Goal: Task Accomplishment & Management: Complete application form

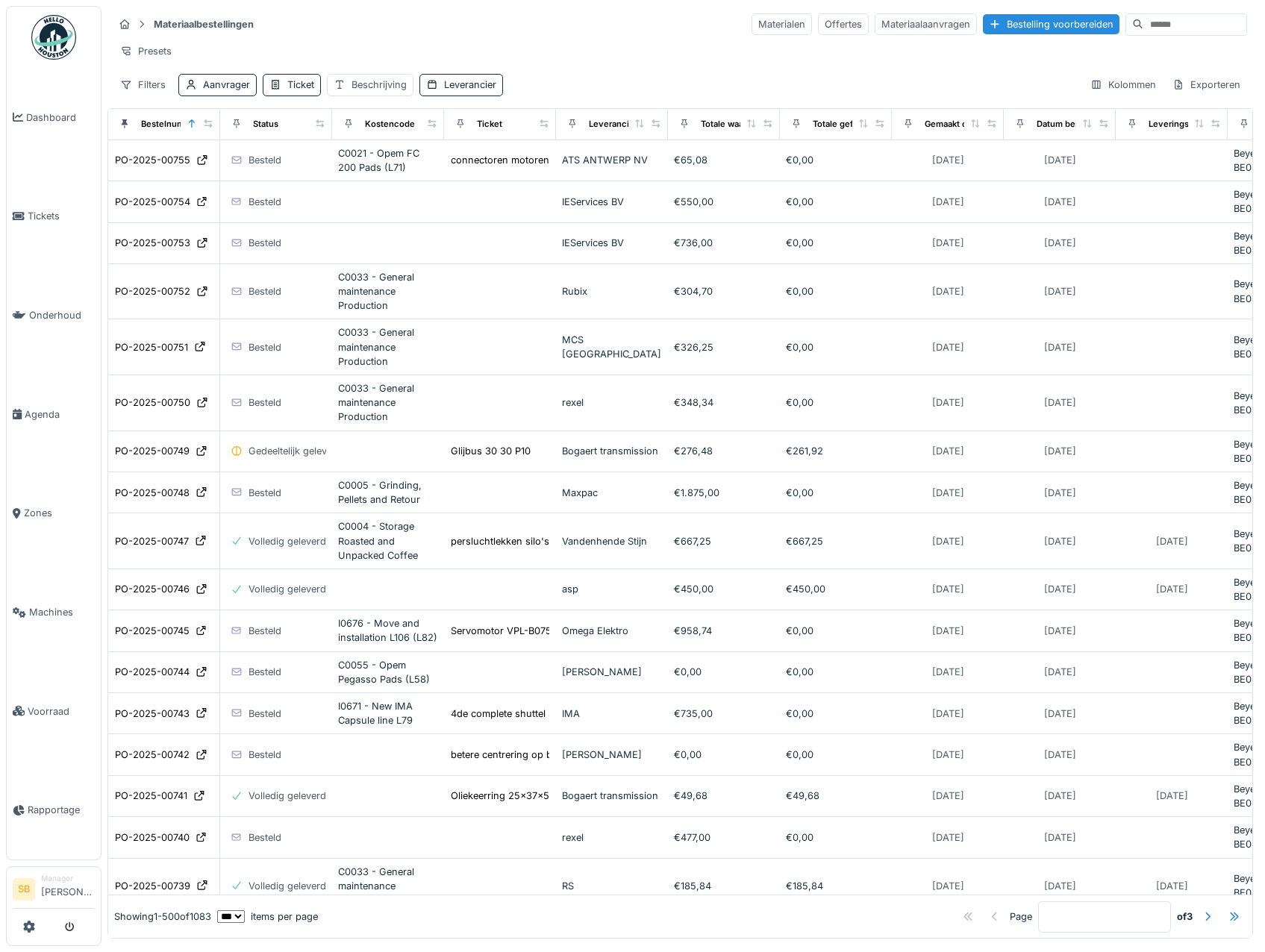
scroll to position [16033, 0]
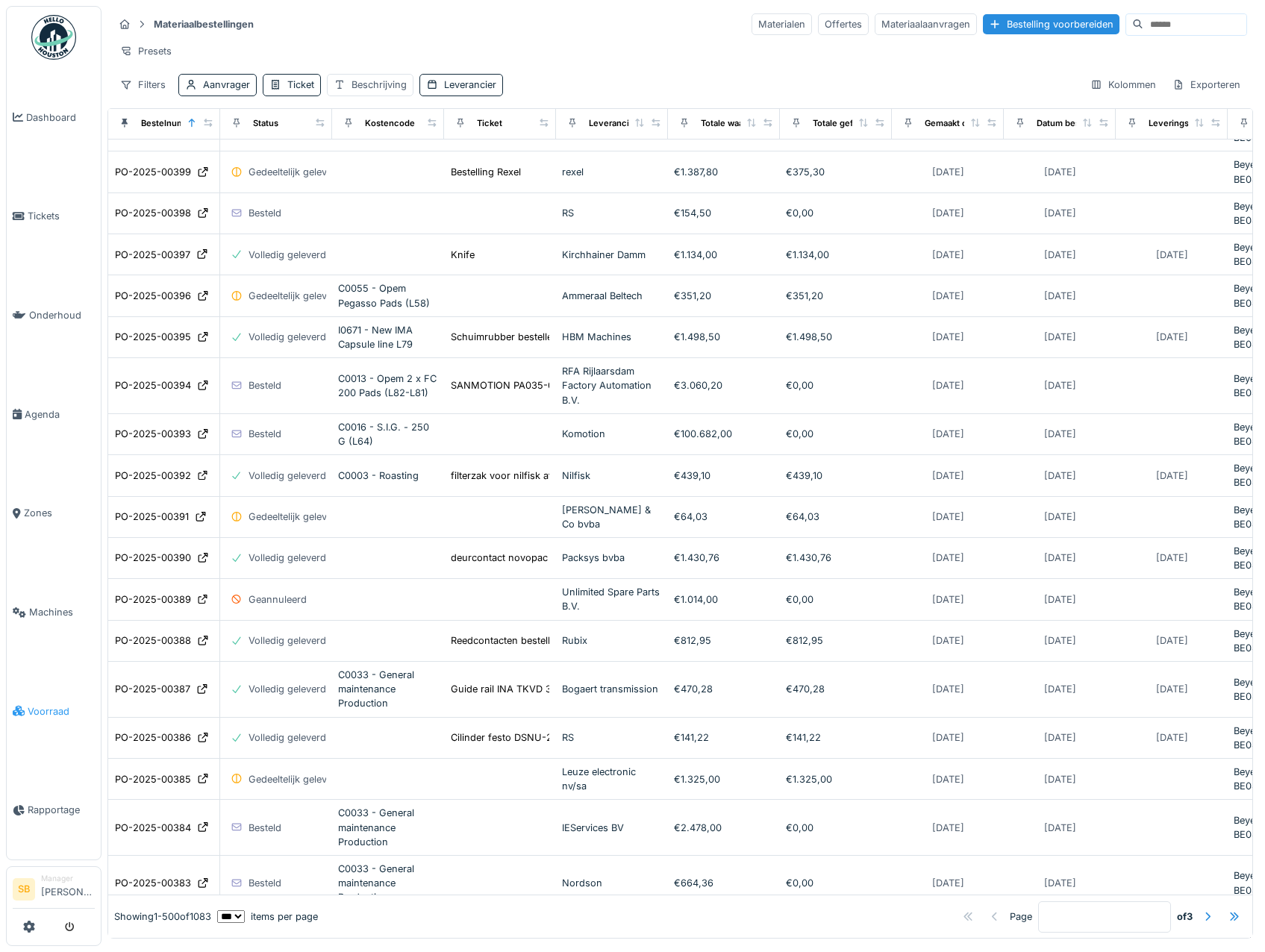
click at [24, 706] on icon at bounding box center [19, 711] width 12 height 10
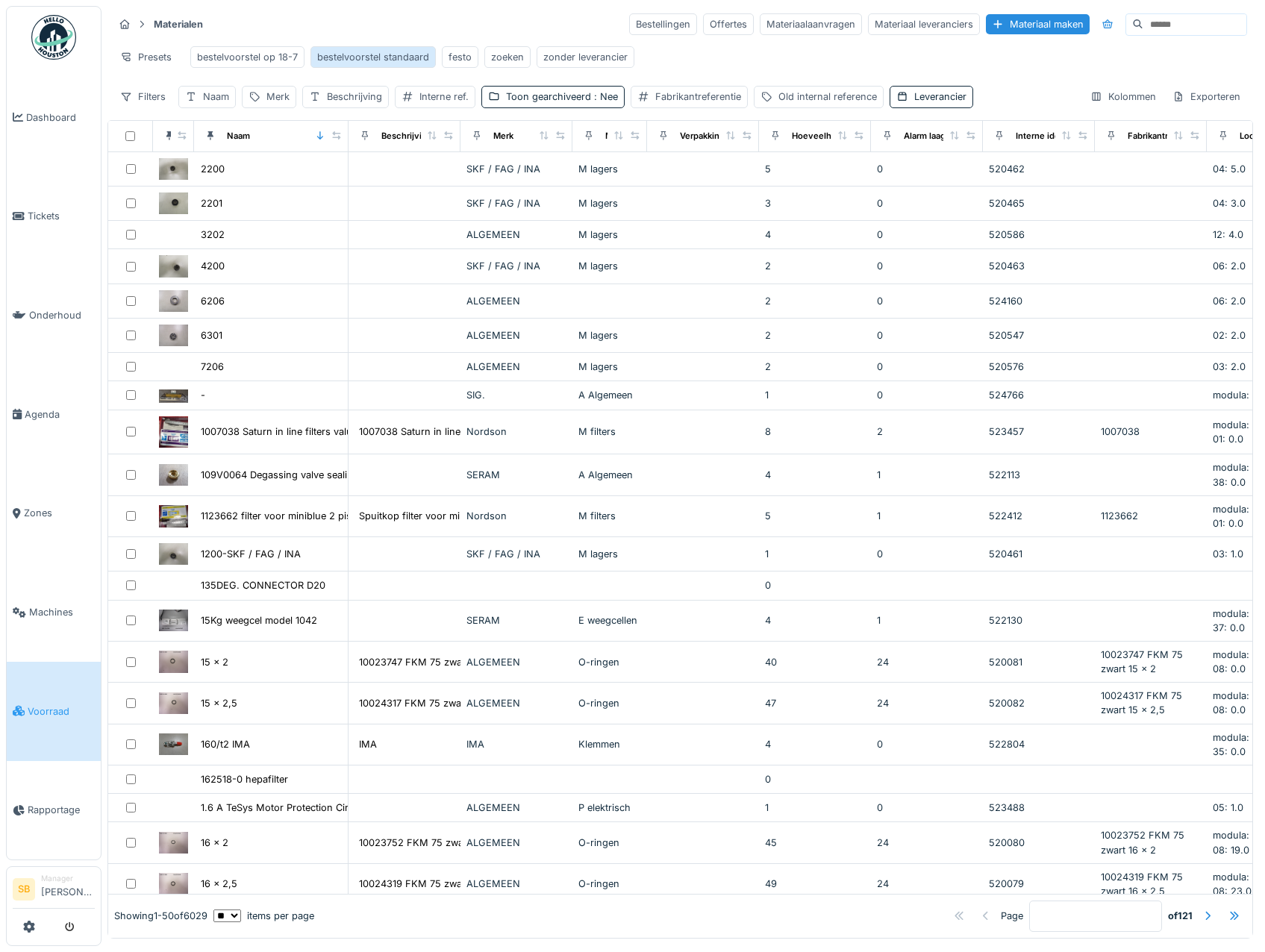
click at [381, 64] on div "bestelvoorstel standaard" at bounding box center [374, 57] width 112 height 14
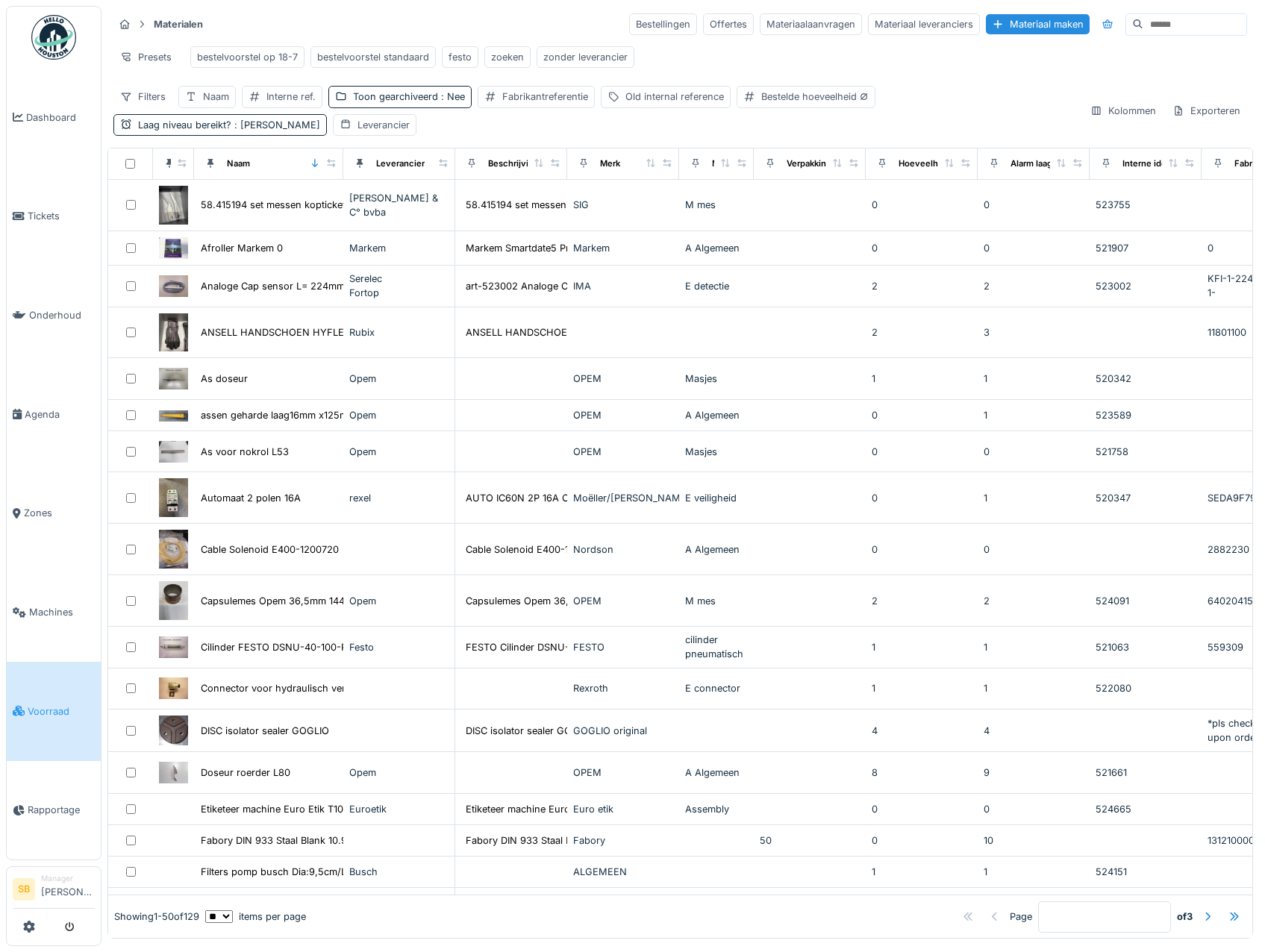
click at [233, 911] on select "** ** ** *** *** ***" at bounding box center [219, 917] width 28 height 13
select select "***"
click at [217, 911] on select "** ** ** *** *** ***" at bounding box center [219, 917] width 28 height 13
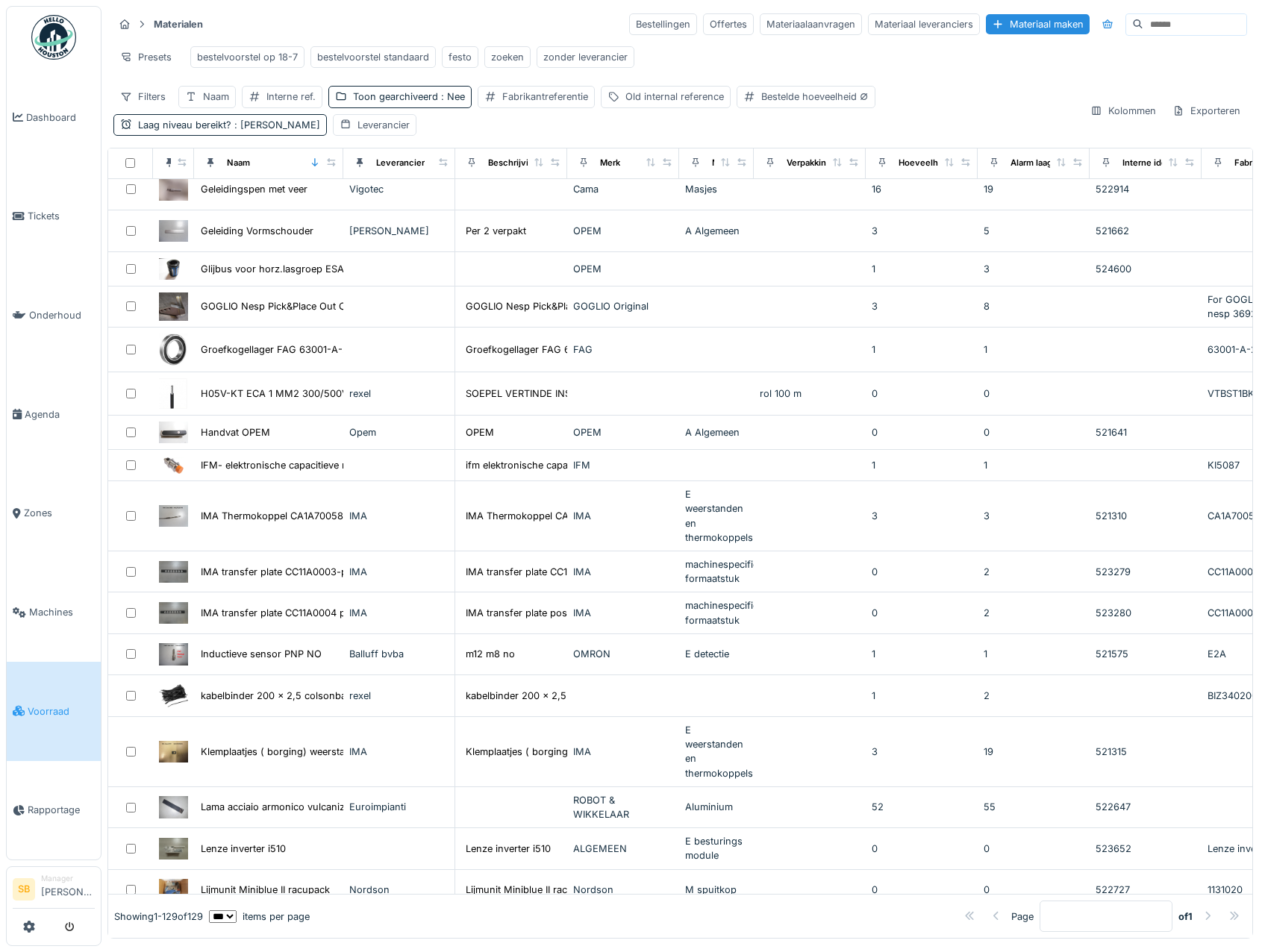
scroll to position [896, 0]
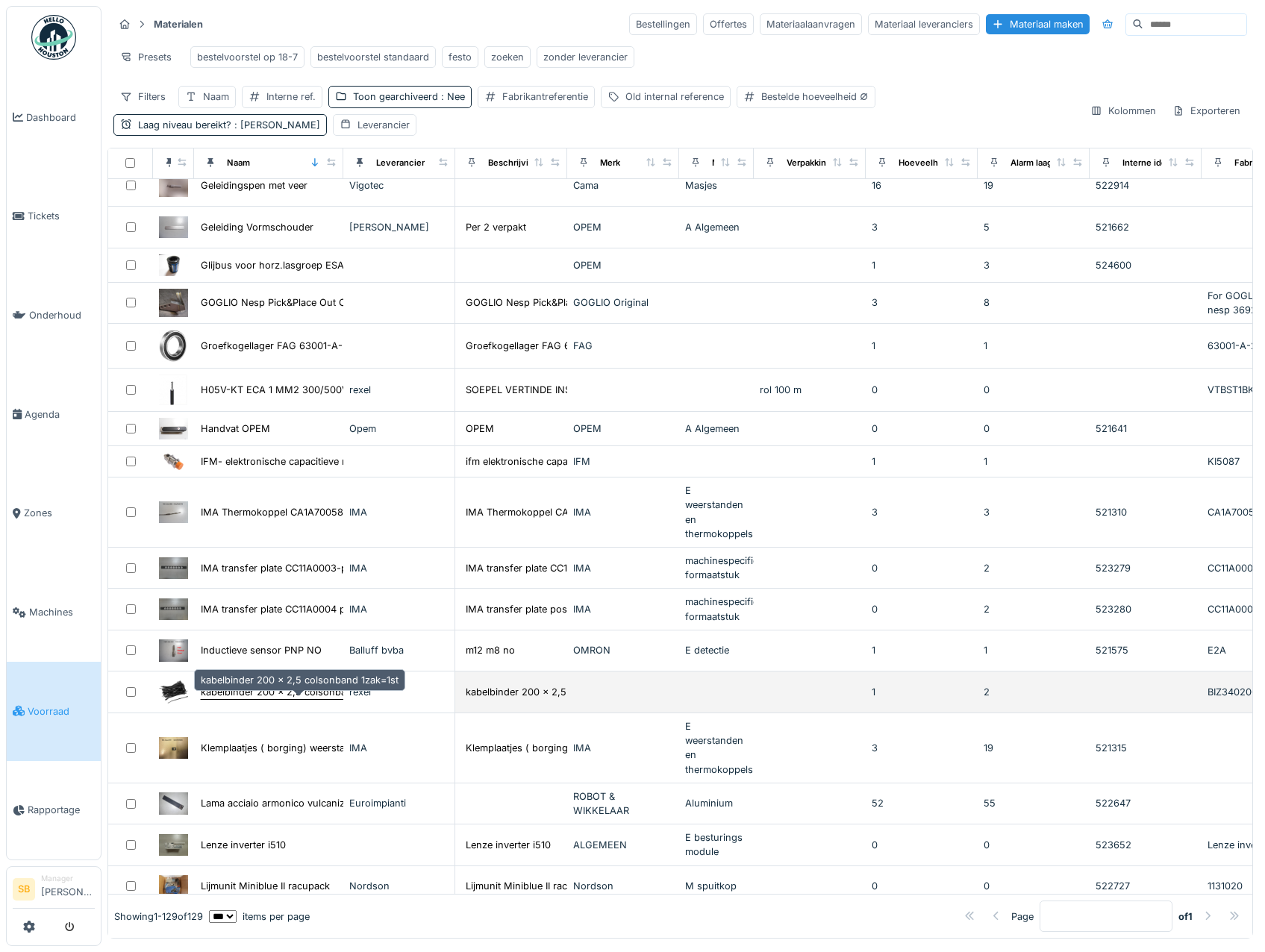
click at [287, 699] on div "kabelbinder 200 x 2,5 colsonband 1zak=1st" at bounding box center [299, 692] width 198 height 14
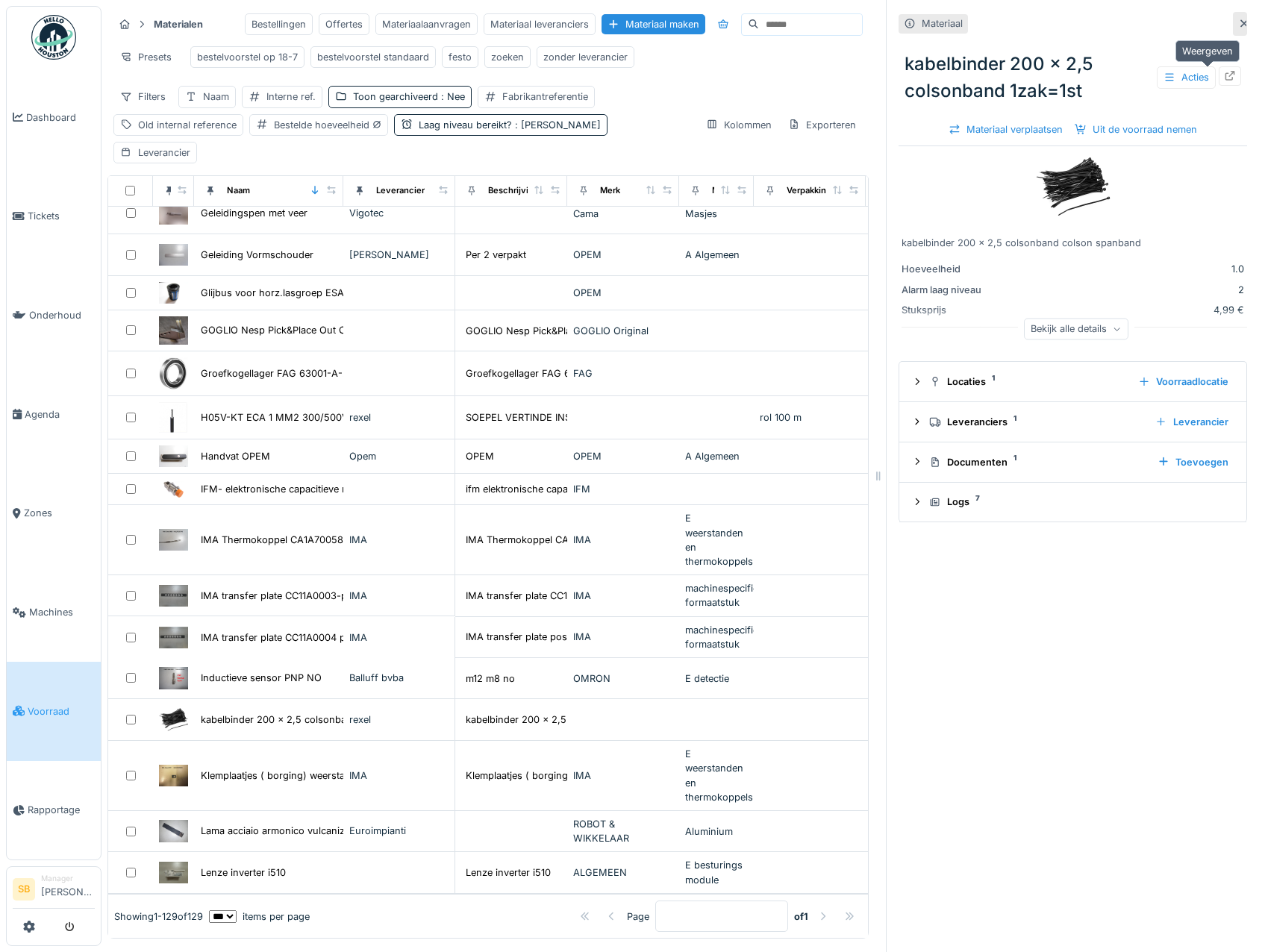
click at [1225, 78] on icon at bounding box center [1230, 75] width 9 height 9
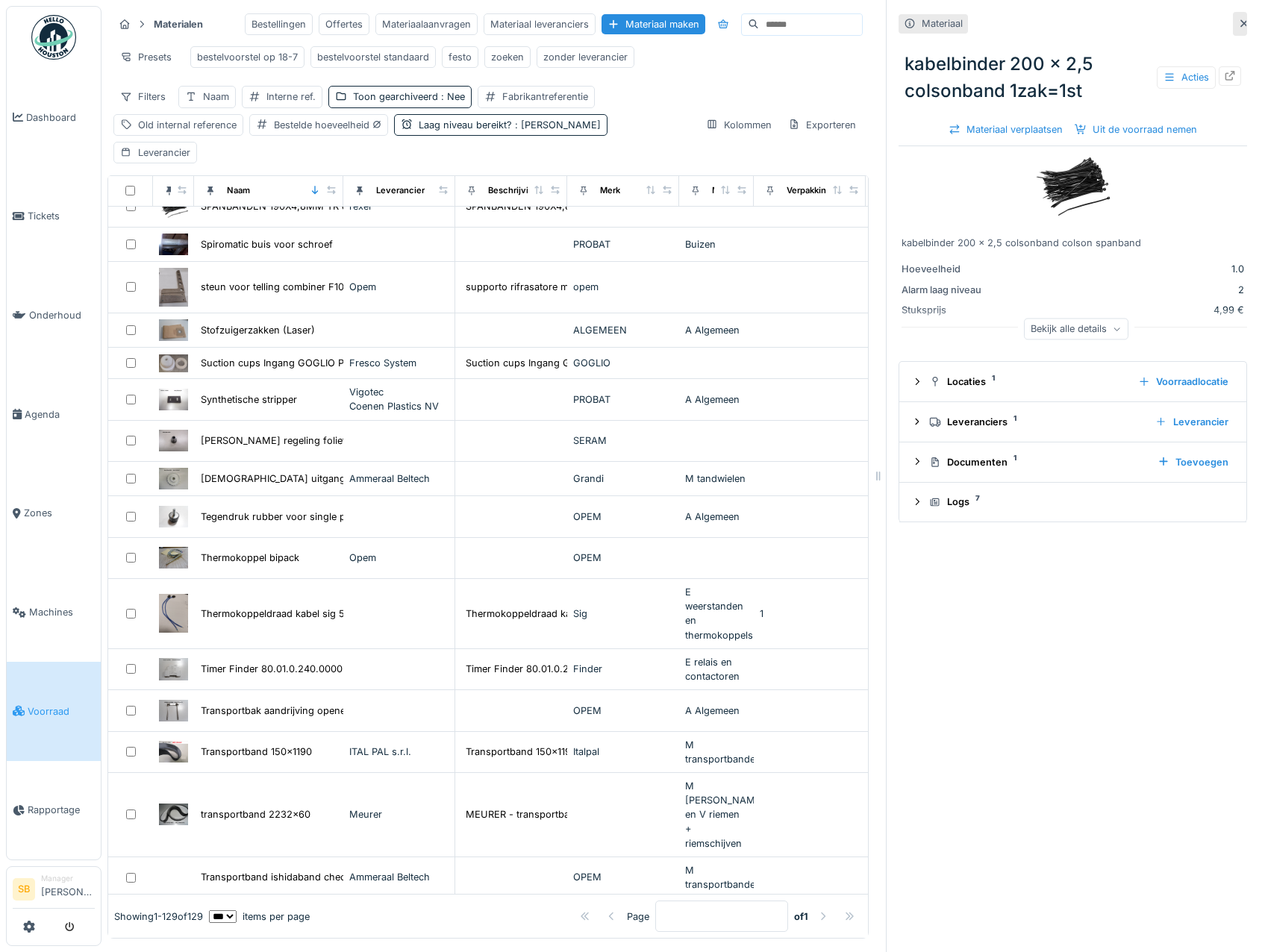
scroll to position [3032, 0]
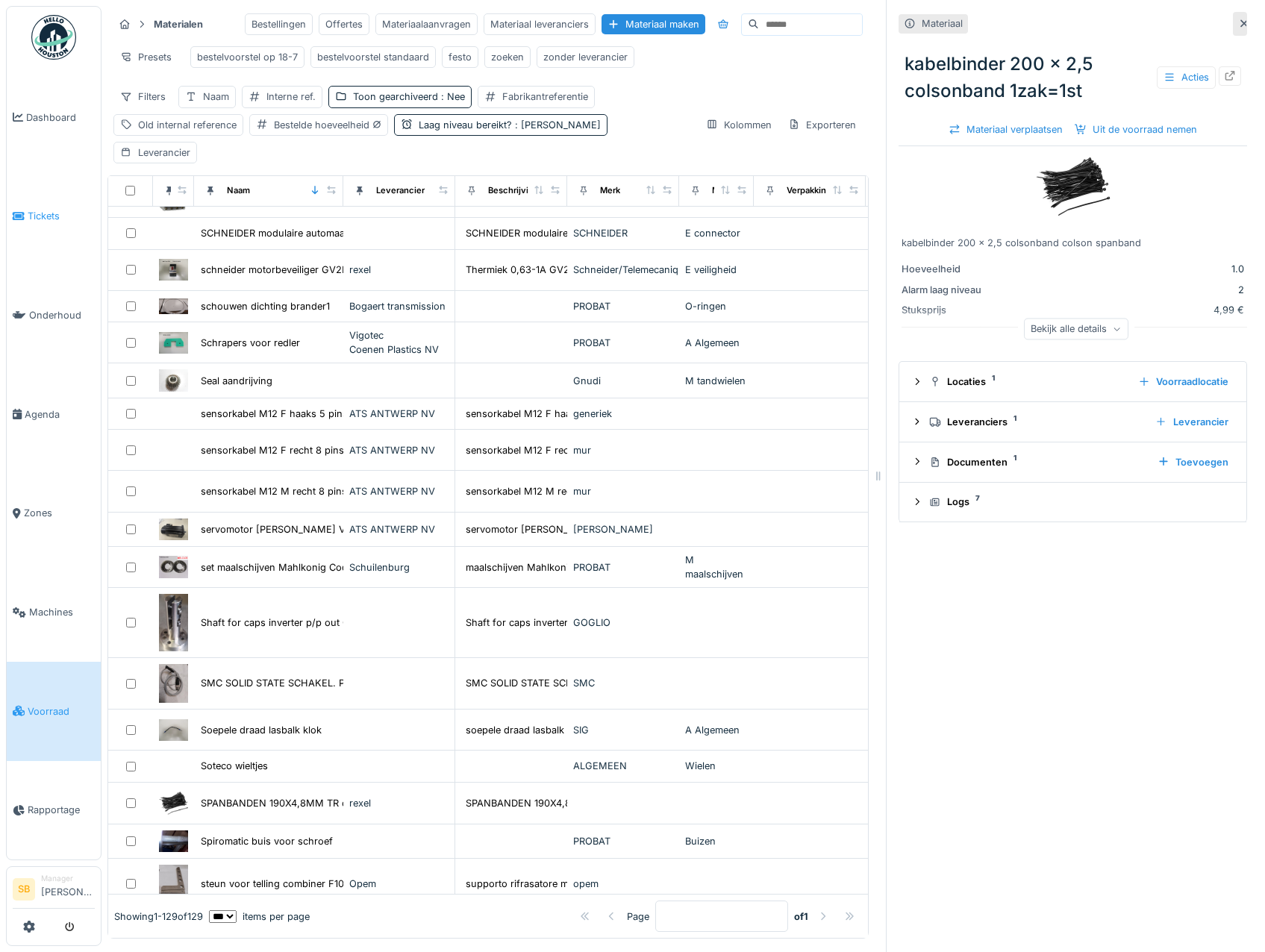
click at [37, 210] on span "Tickets" at bounding box center [61, 216] width 67 height 14
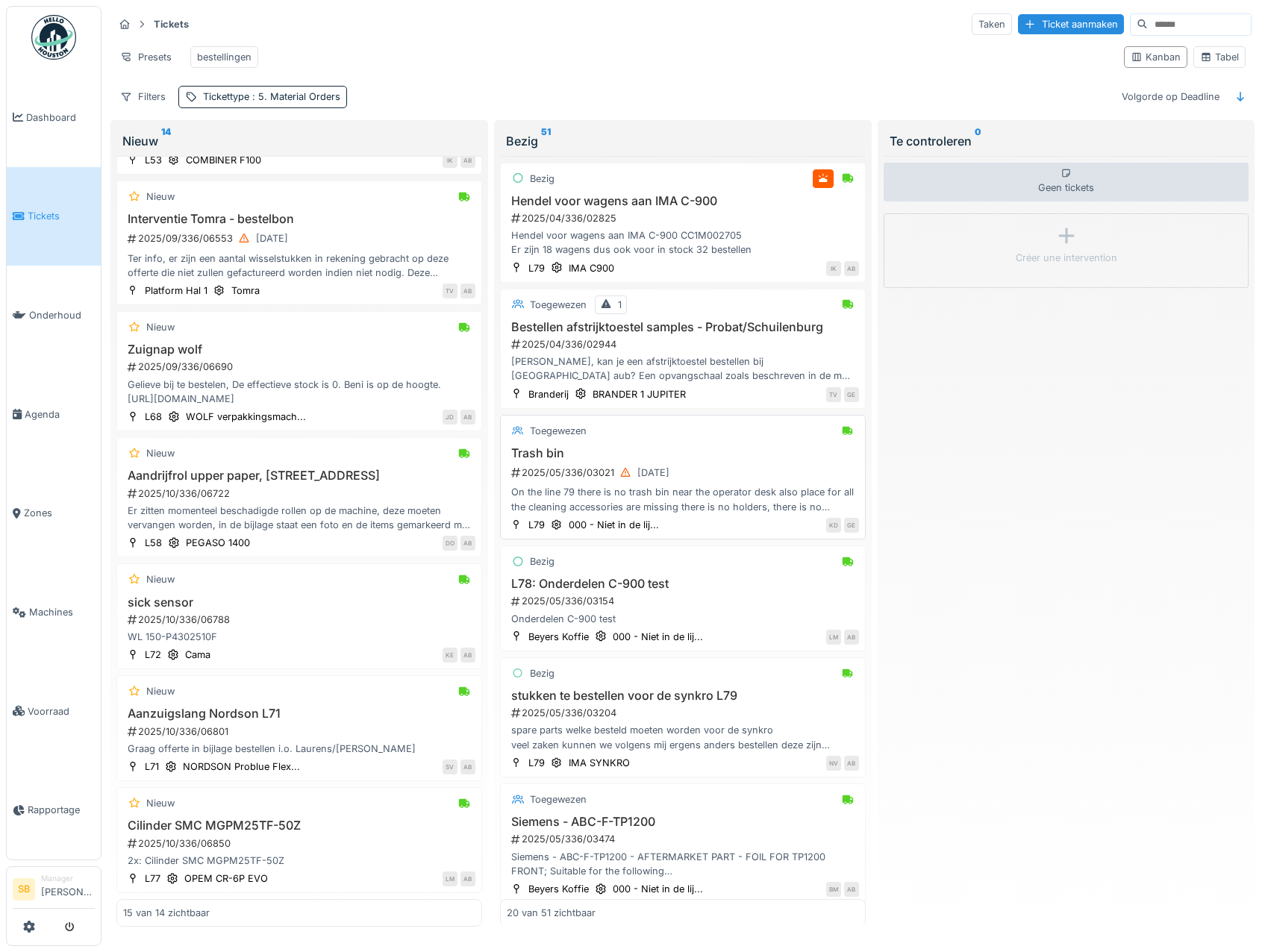
scroll to position [74, 0]
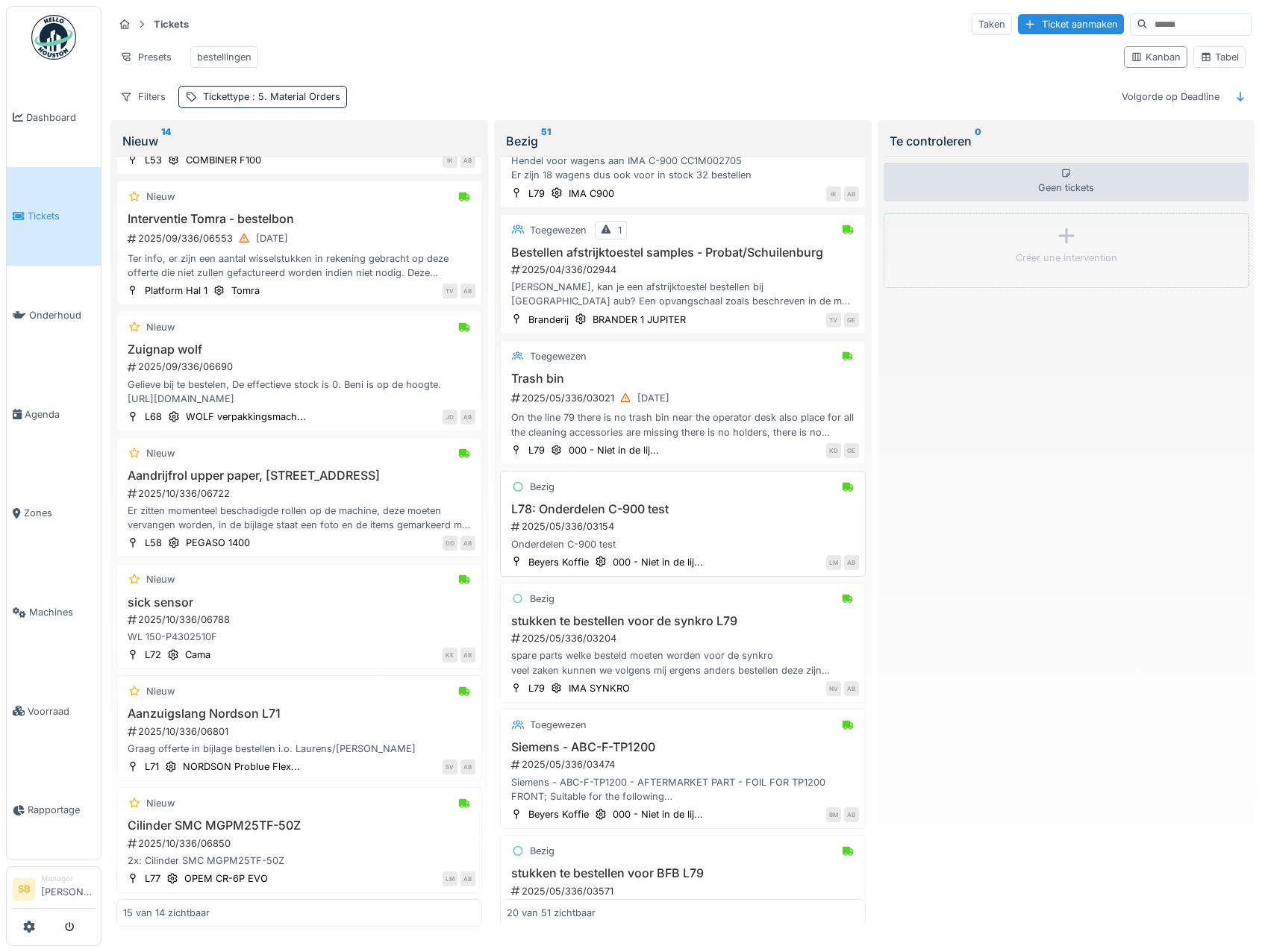
click at [630, 516] on h3 "L78: Onderdelen C-900 test" at bounding box center [683, 509] width 352 height 14
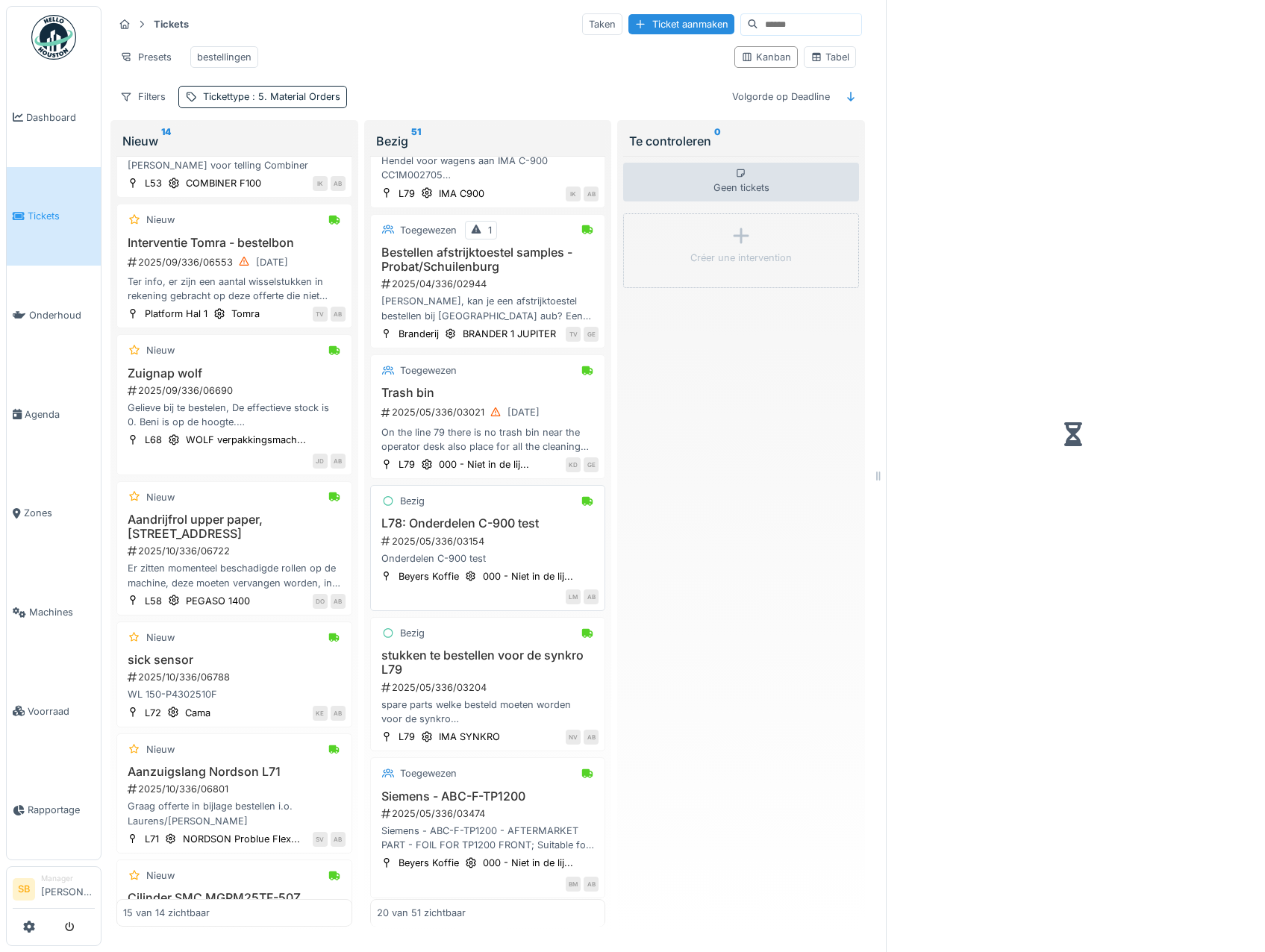
scroll to position [89, 0]
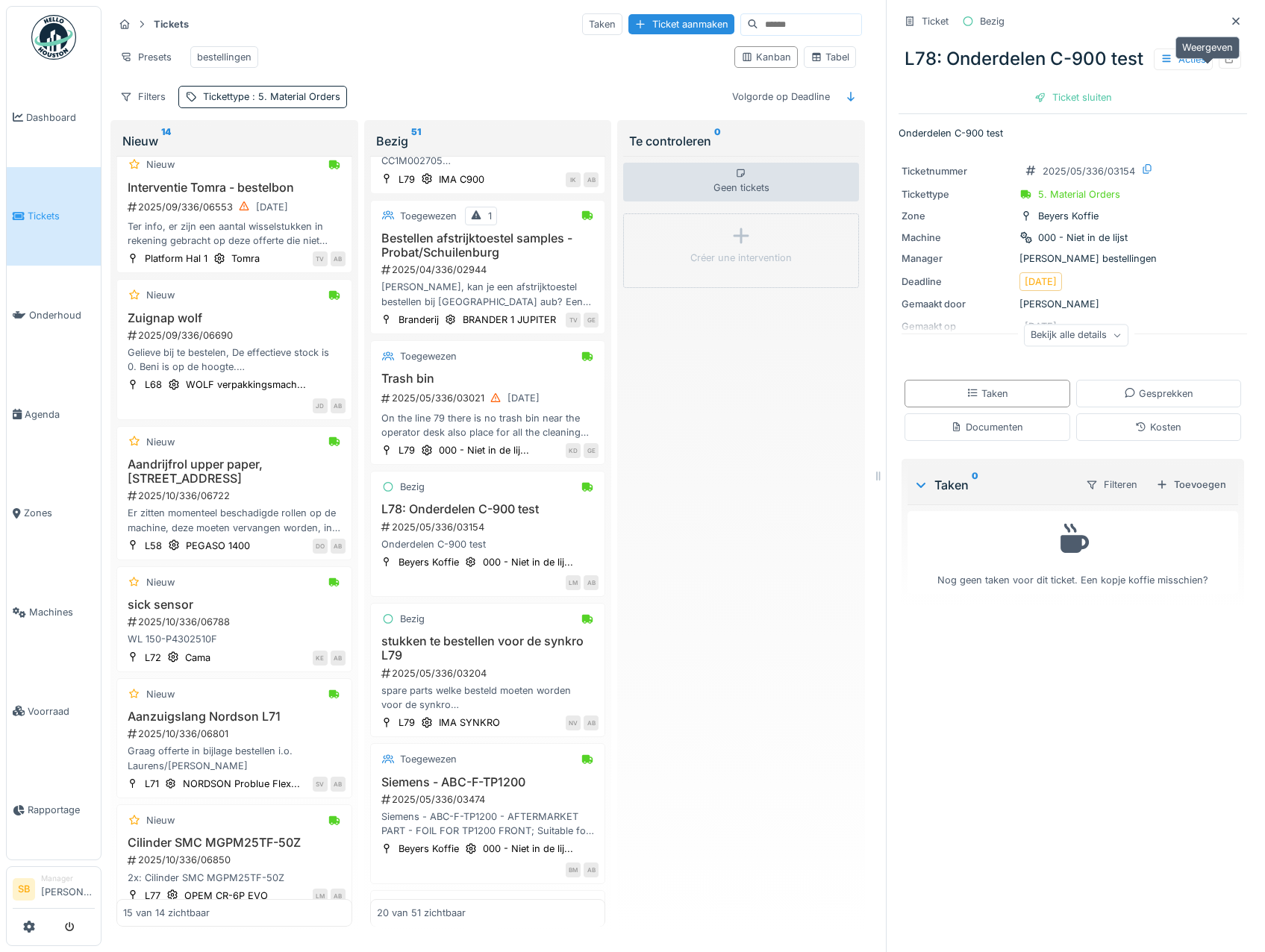
click at [1218, 69] on div at bounding box center [1230, 60] width 22 height 19
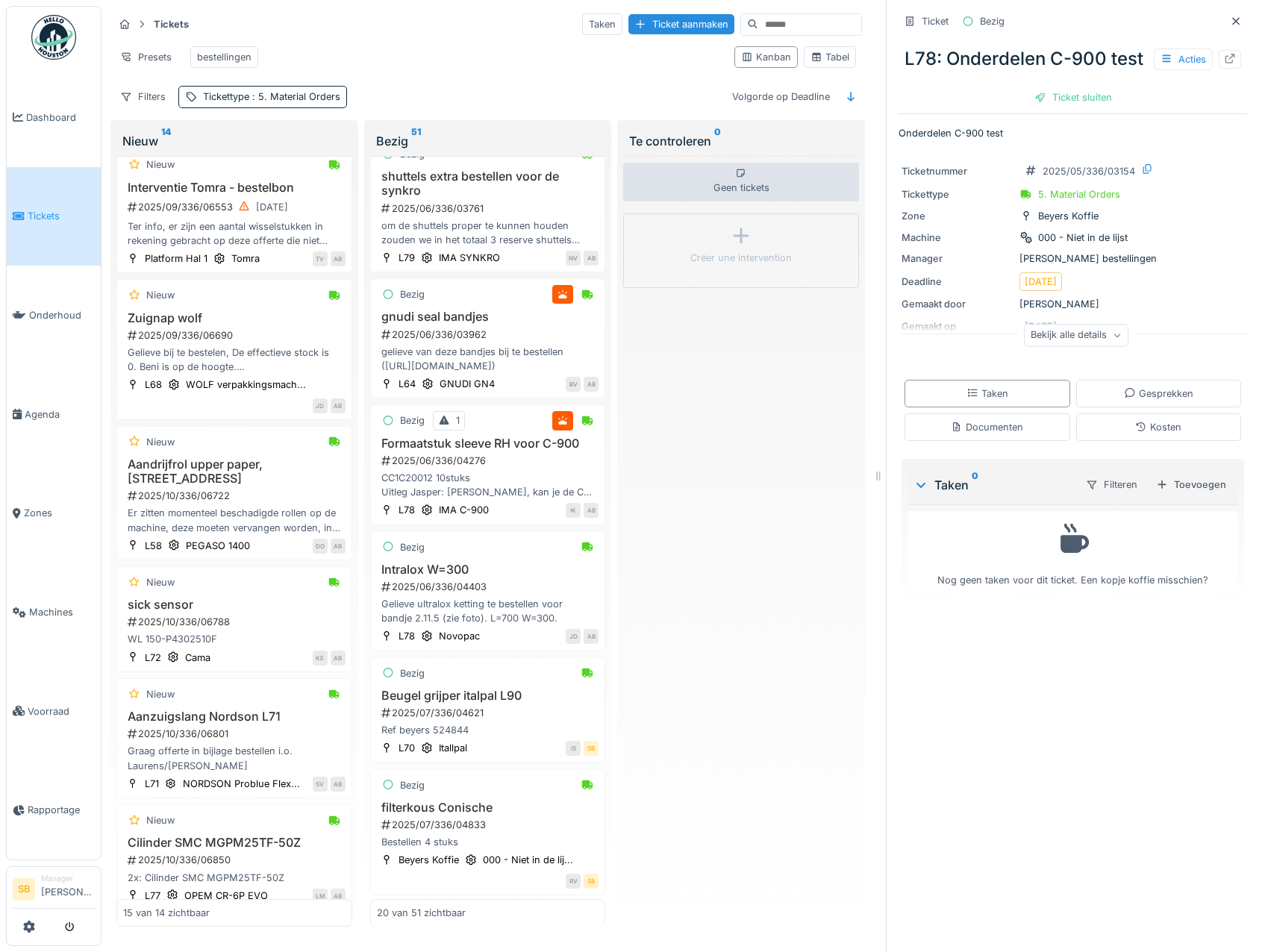
scroll to position [1134, 0]
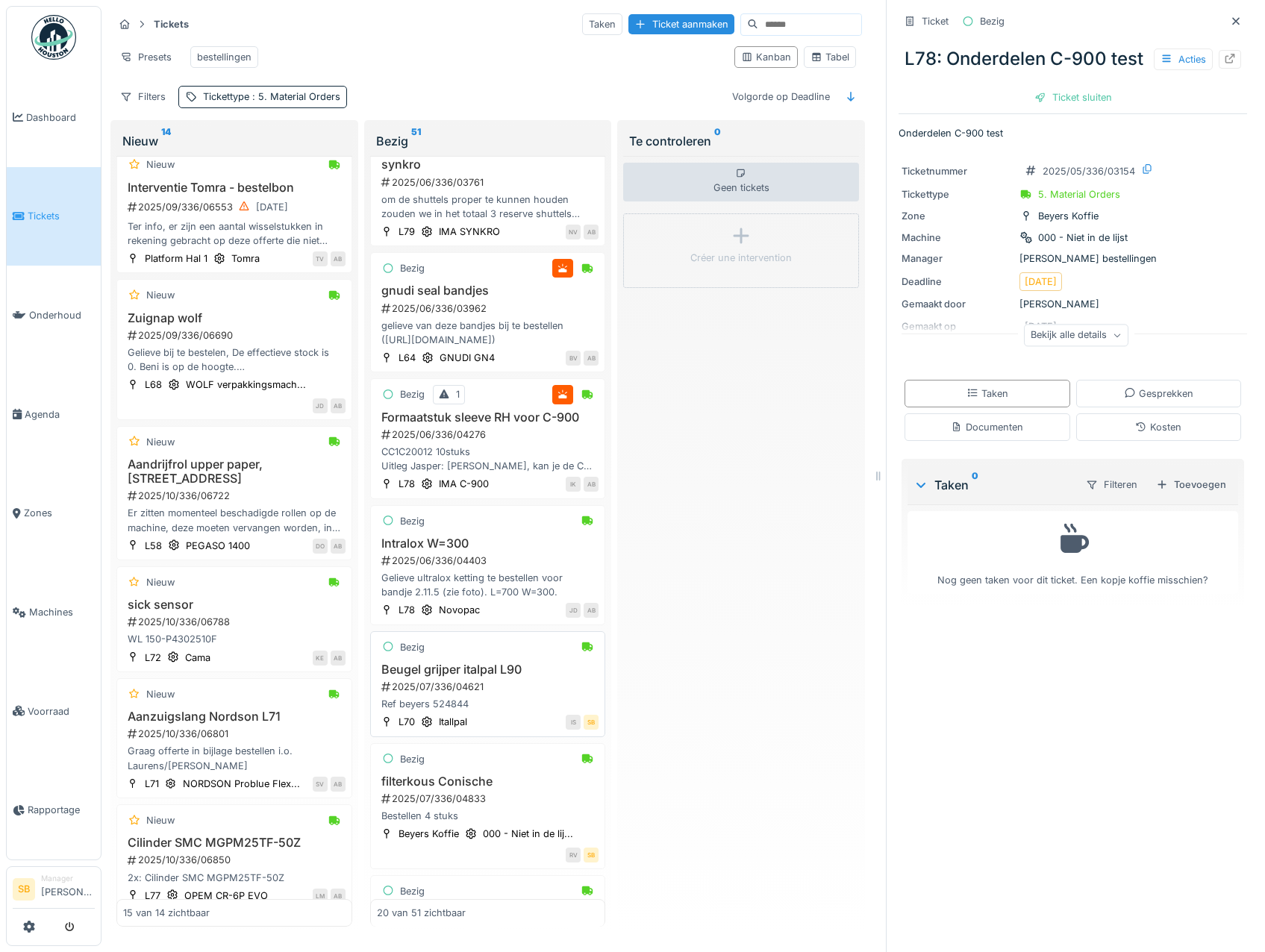
click at [488, 677] on h3 "Beugel grijper italpal L90" at bounding box center [488, 670] width 223 height 14
click at [1224, 61] on icon at bounding box center [1230, 58] width 12 height 9
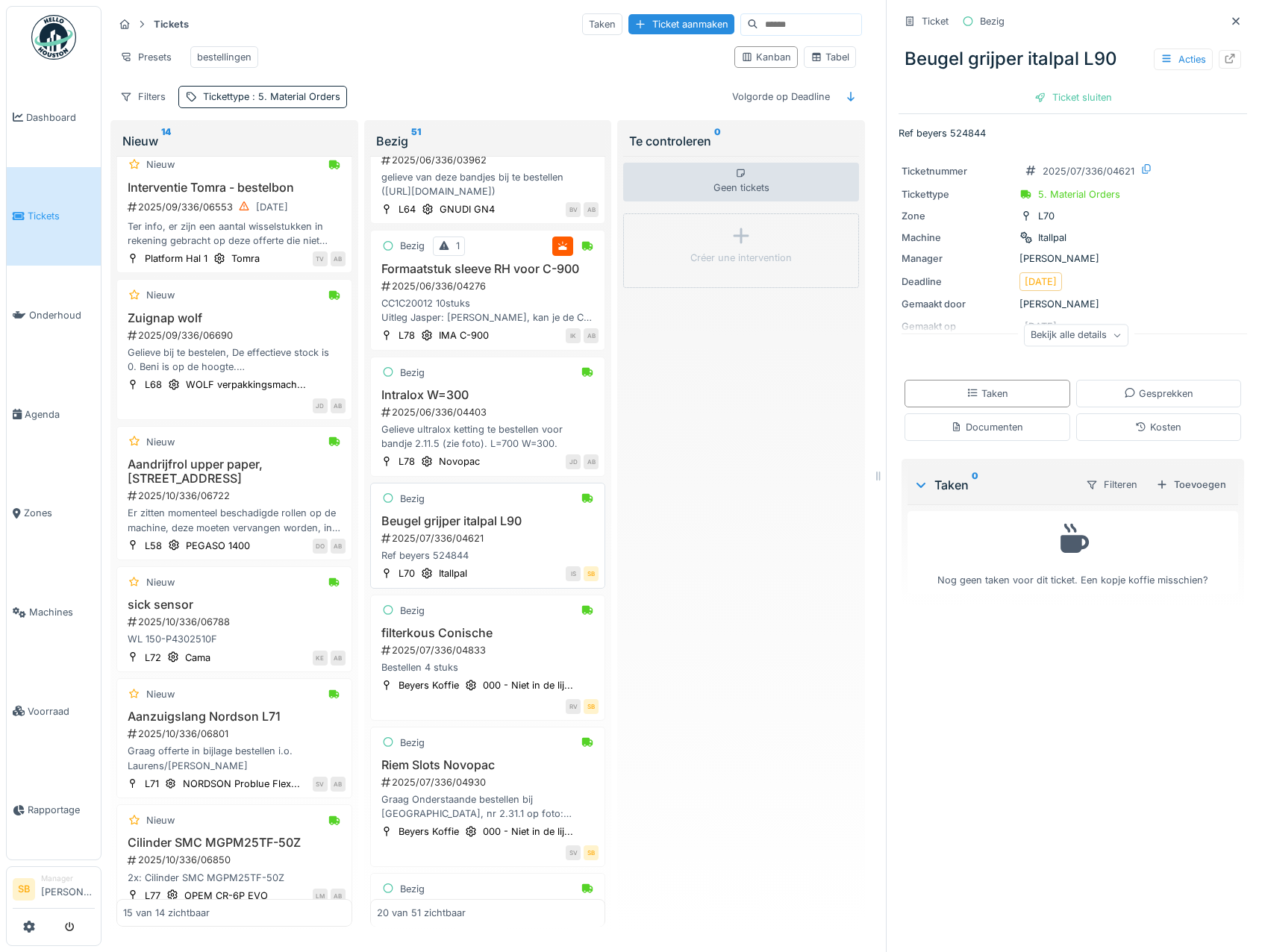
scroll to position [1283, 0]
click at [437, 640] on h3 "filterkous Conische" at bounding box center [488, 633] width 223 height 14
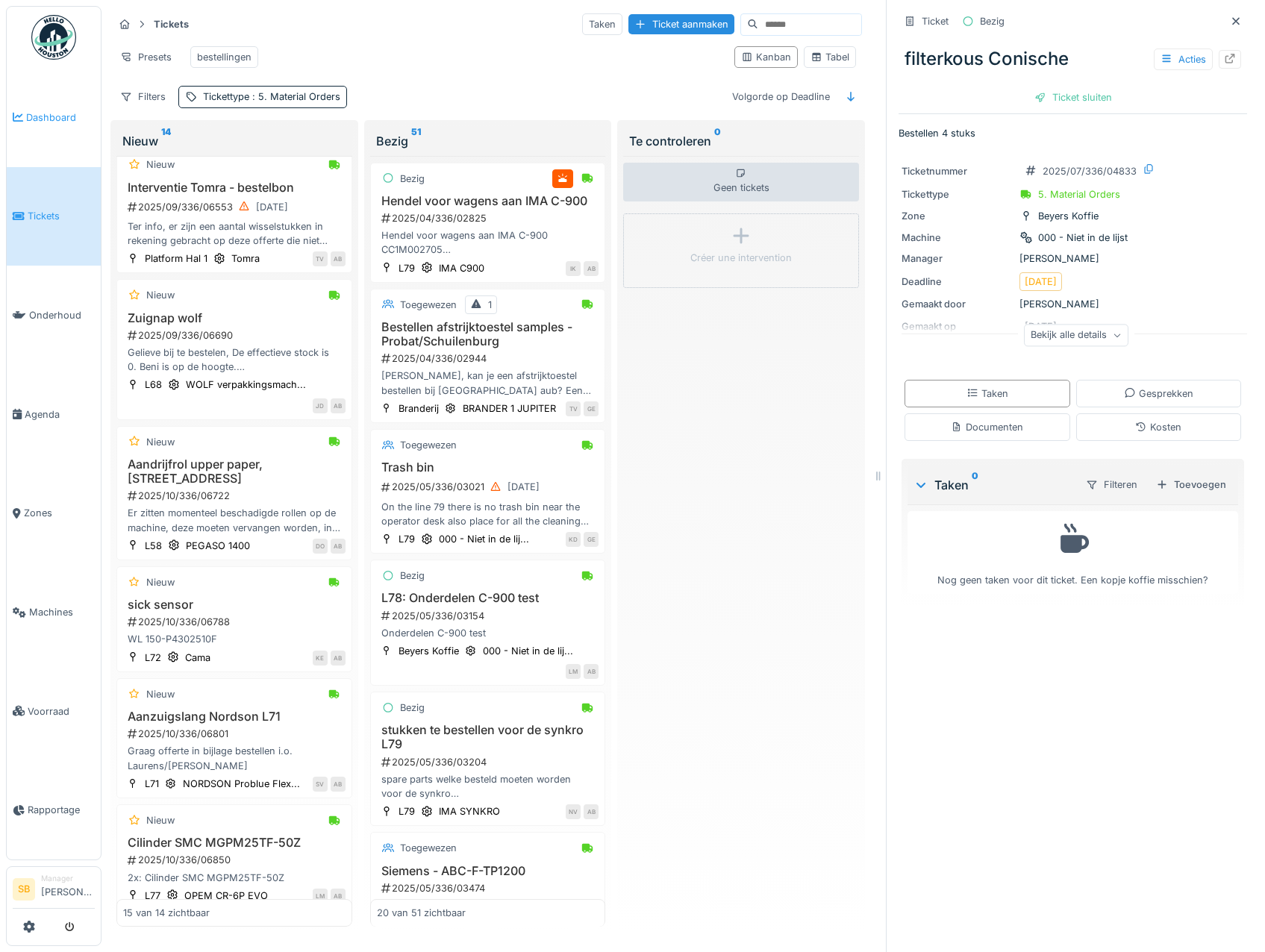
click at [80, 119] on span "Dashboard" at bounding box center [60, 117] width 69 height 14
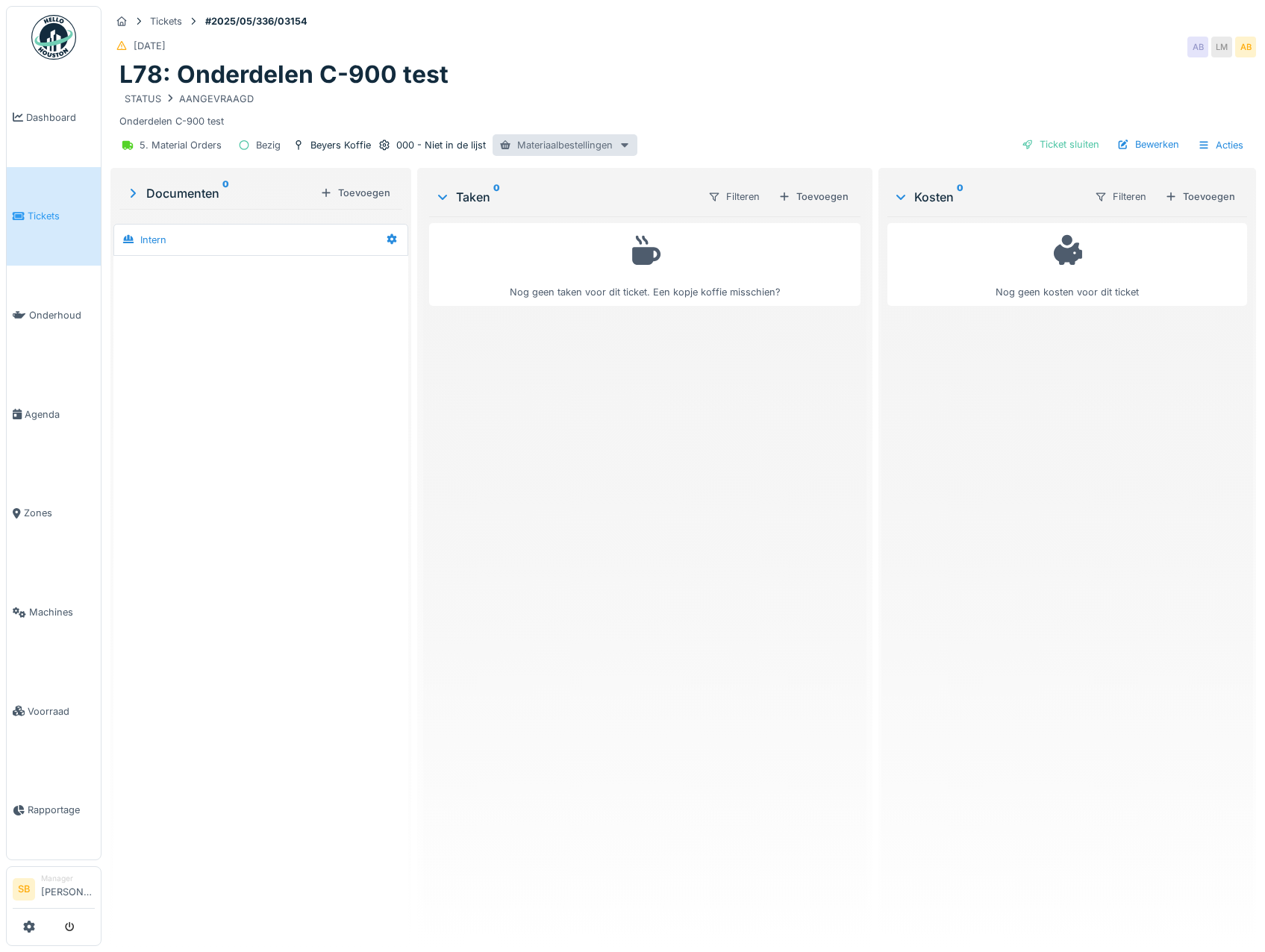
click at [588, 146] on div "Materiaalbestellingen" at bounding box center [565, 145] width 145 height 22
click at [592, 177] on div "PO-2025-00325 - Besteld" at bounding box center [571, 179] width 154 height 22
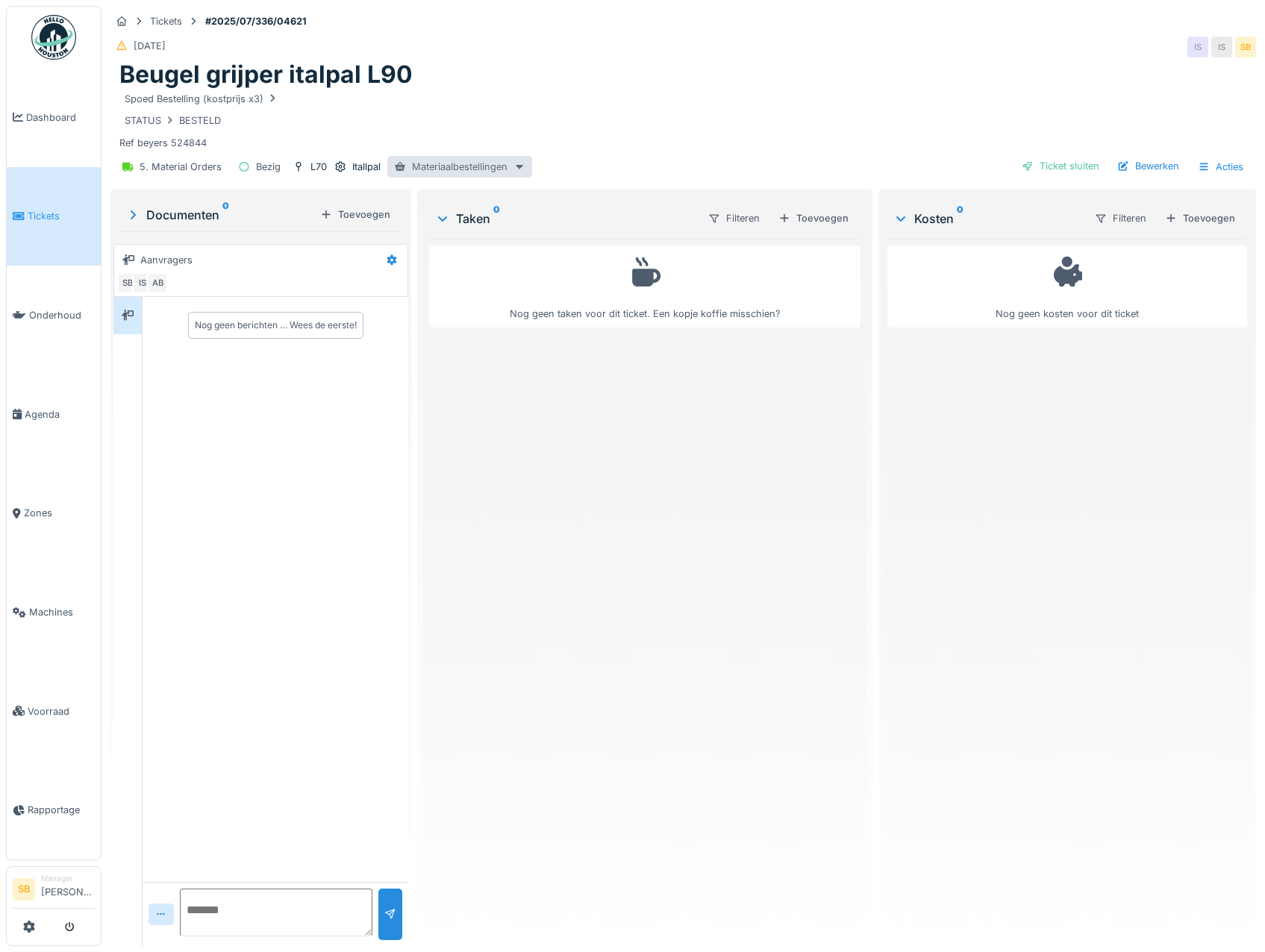
click at [454, 167] on div "Materiaalbestellingen" at bounding box center [460, 167] width 145 height 22
click at [467, 192] on div "PO-2025-00495 - Besteld" at bounding box center [469, 200] width 154 height 22
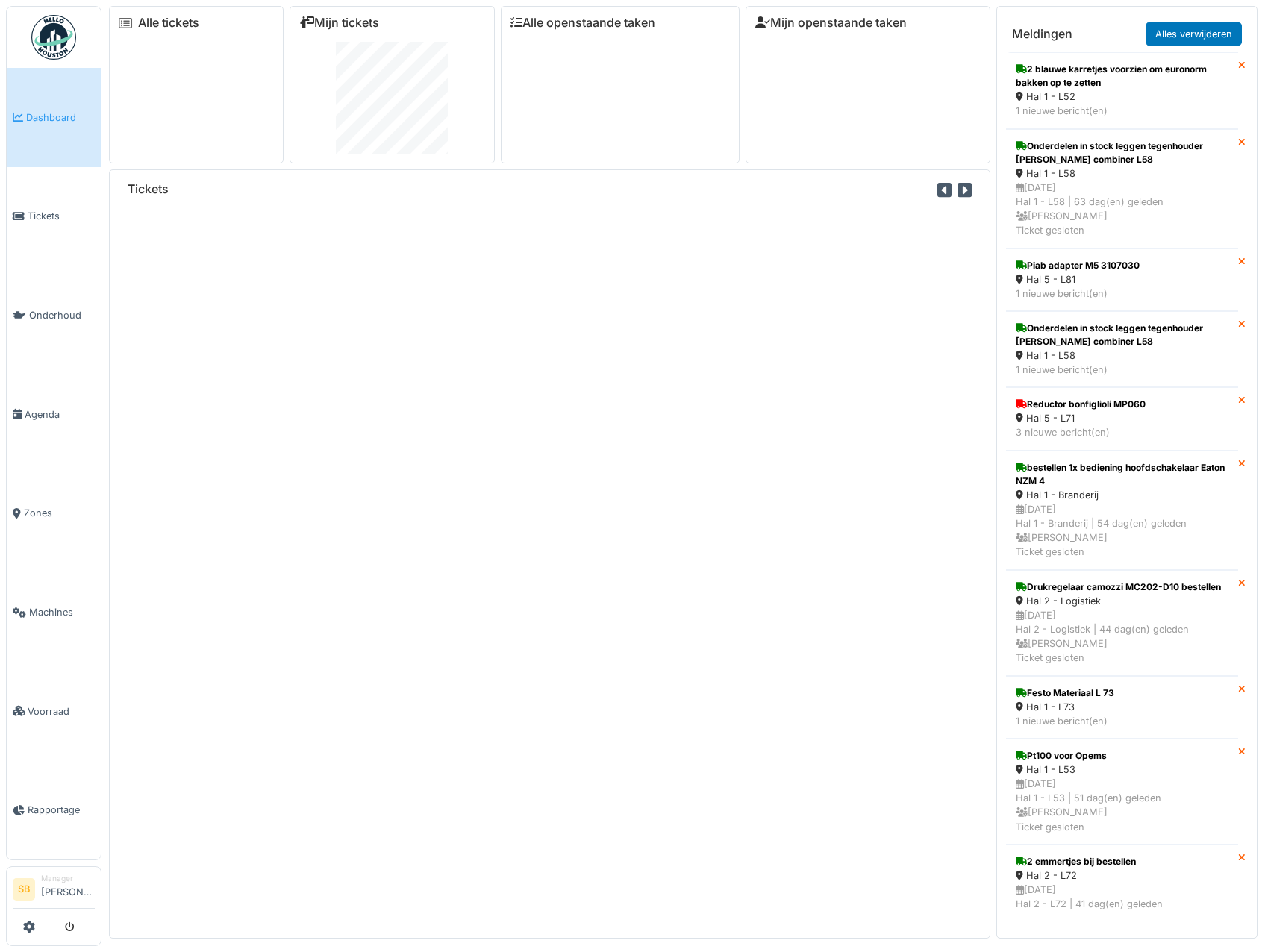
click at [1238, 67] on icon at bounding box center [1242, 66] width 8 height 9
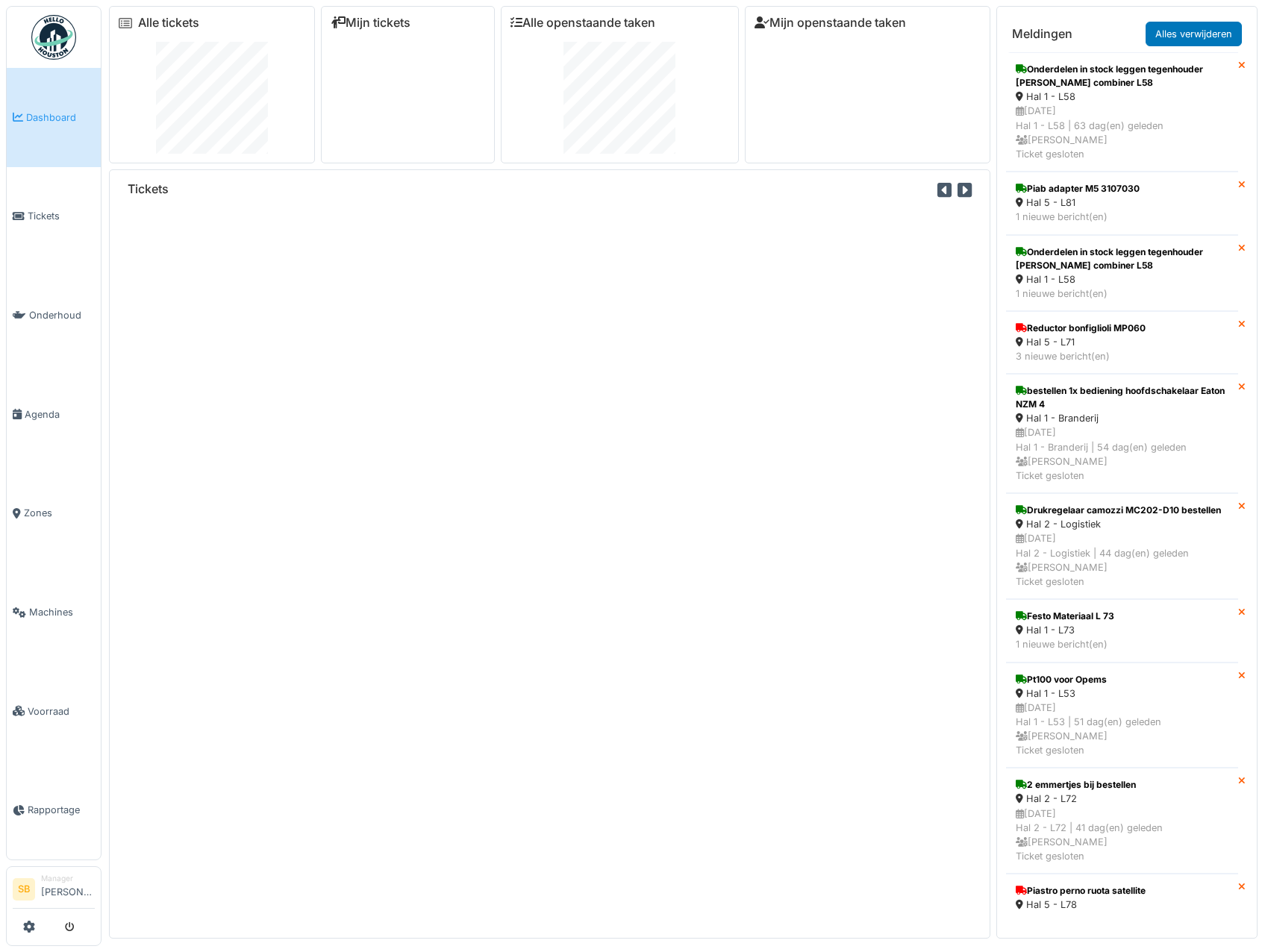
click at [1238, 64] on icon at bounding box center [1242, 66] width 8 height 9
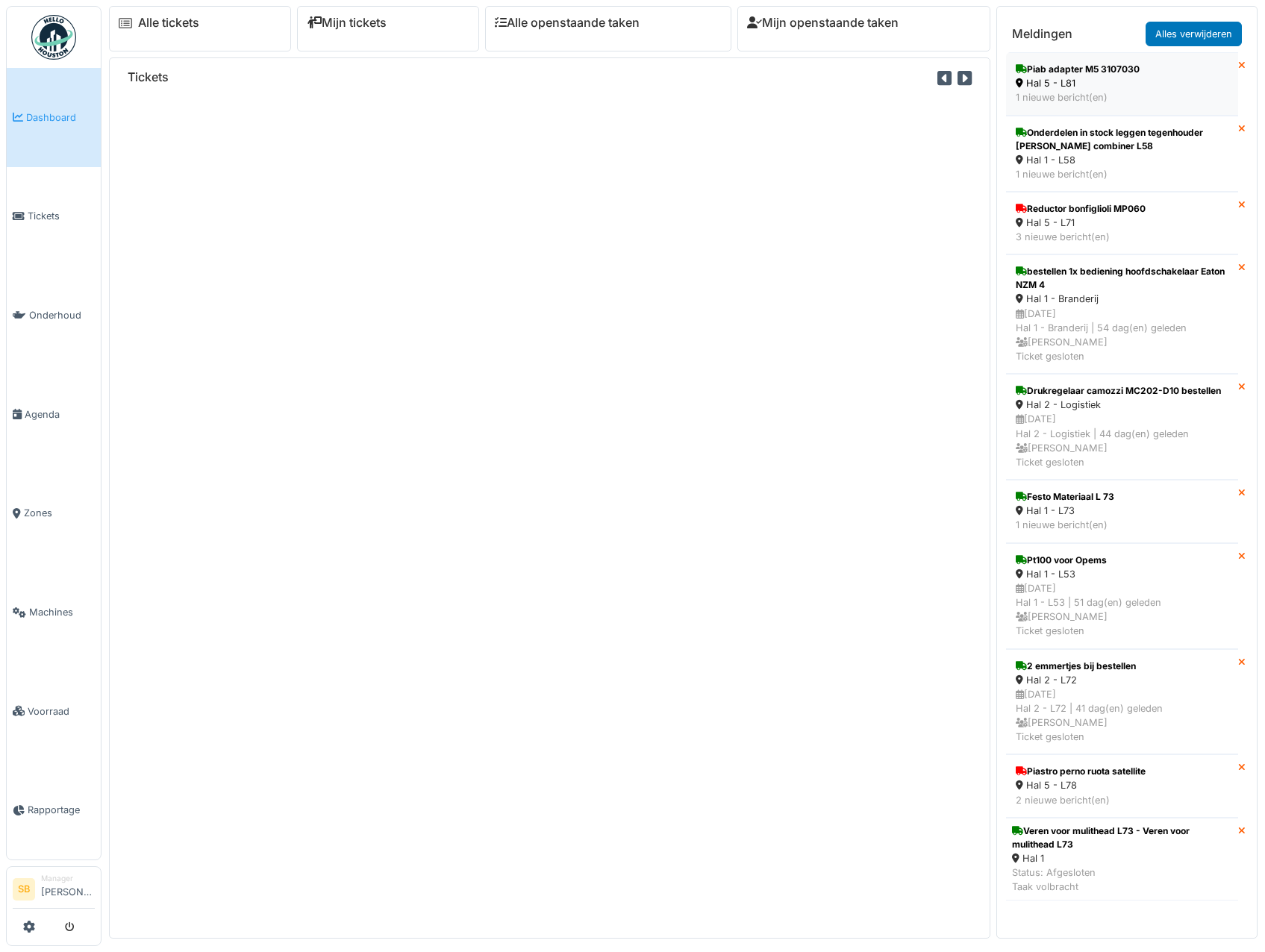
click at [1090, 79] on div "Hal 5 - L81" at bounding box center [1122, 83] width 212 height 14
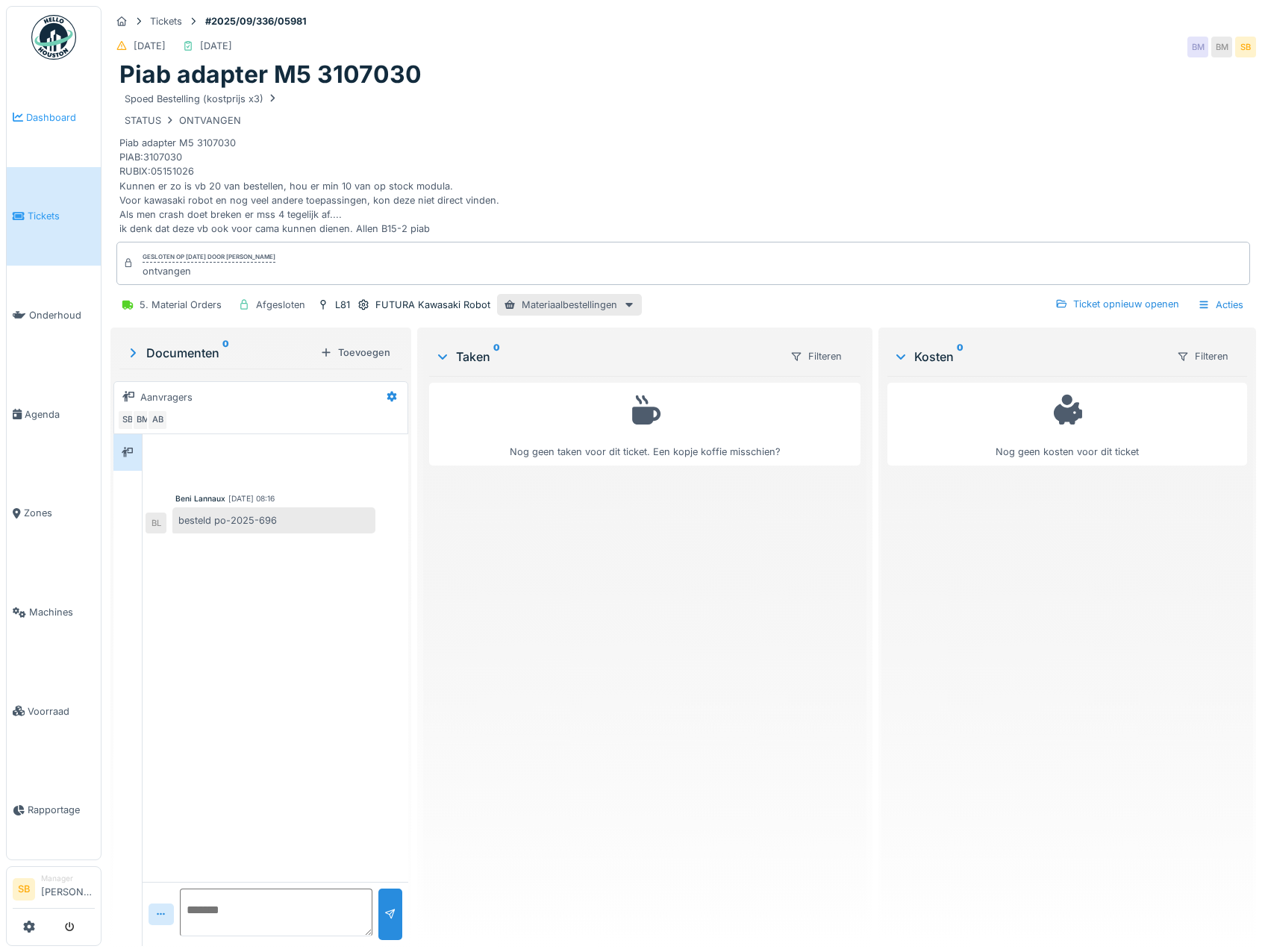
click at [41, 113] on span "Dashboard" at bounding box center [60, 117] width 69 height 14
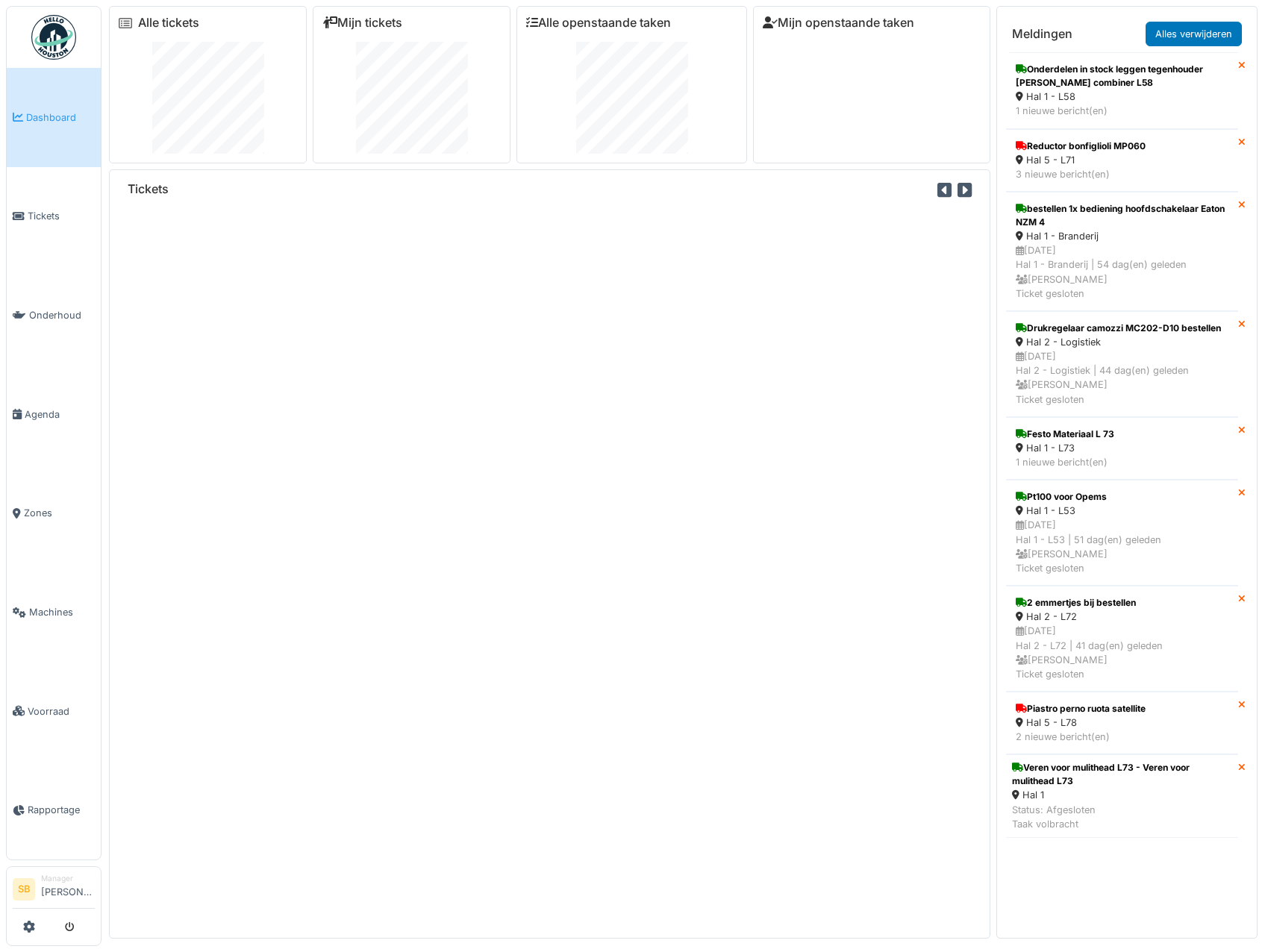
click at [1238, 64] on icon at bounding box center [1242, 66] width 8 height 9
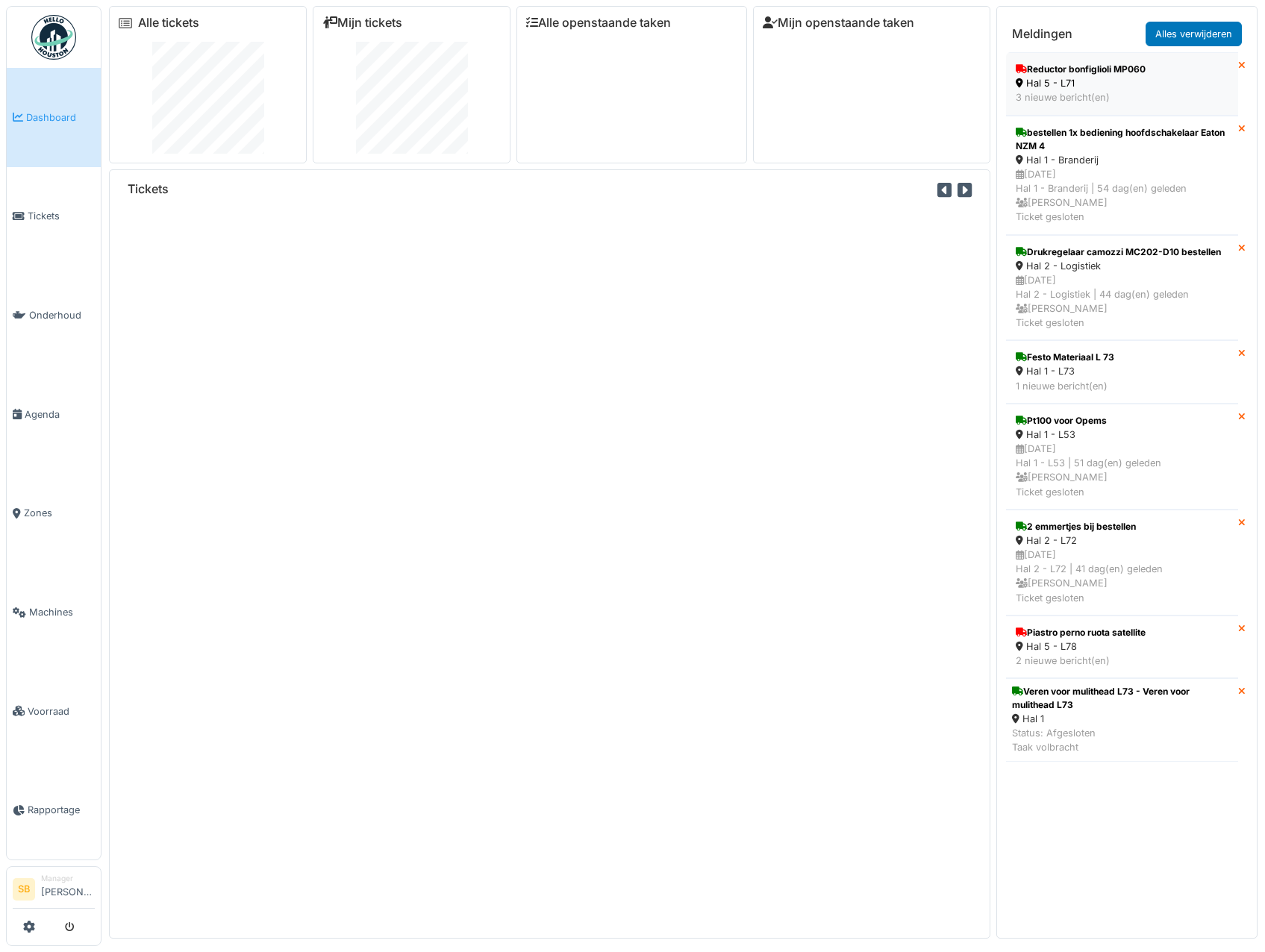
click at [1051, 76] on div "Hal 5 - L71" at bounding box center [1122, 83] width 212 height 14
click at [1238, 66] on icon at bounding box center [1242, 66] width 8 height 9
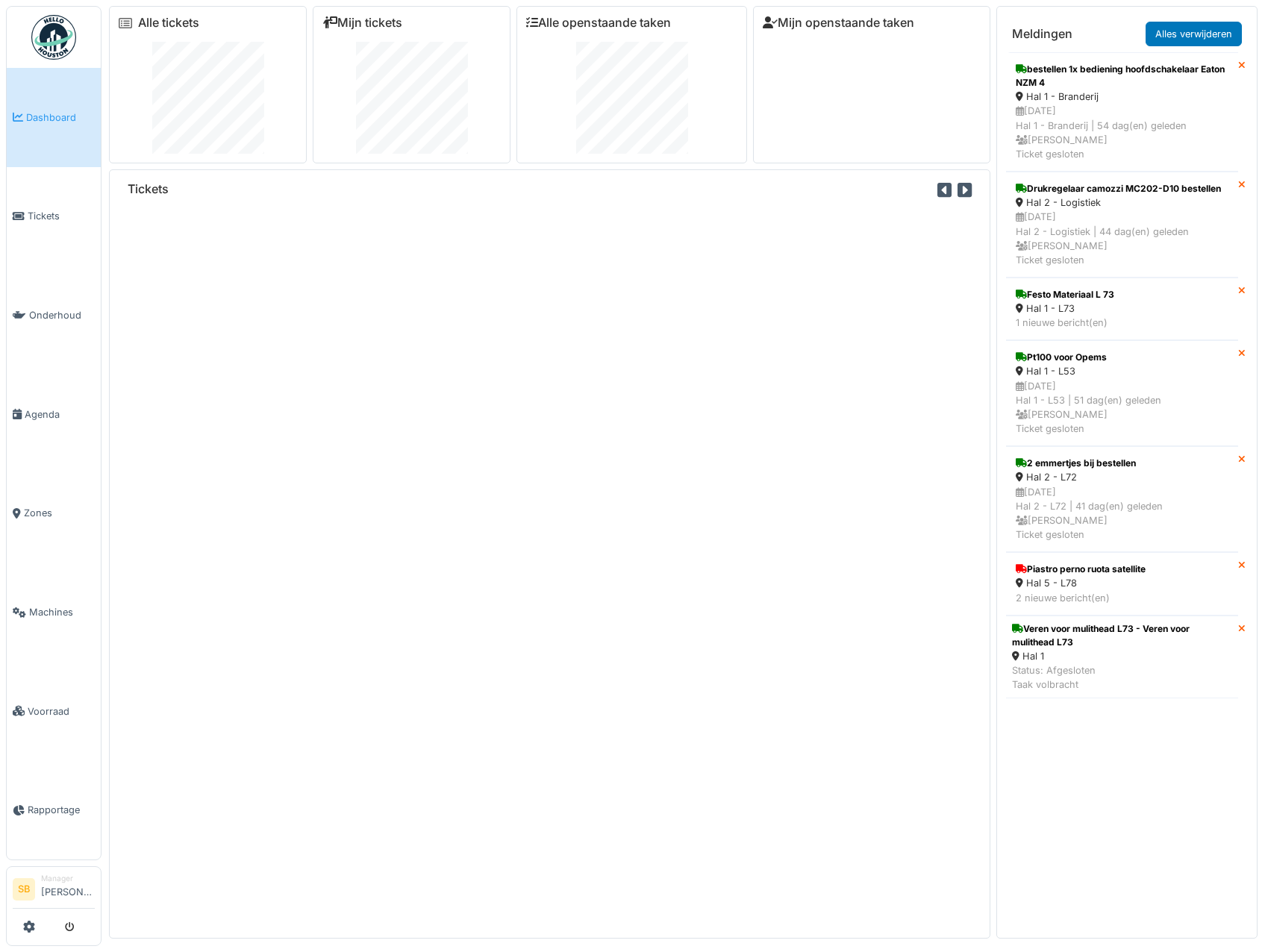
click at [1238, 64] on icon at bounding box center [1242, 66] width 8 height 9
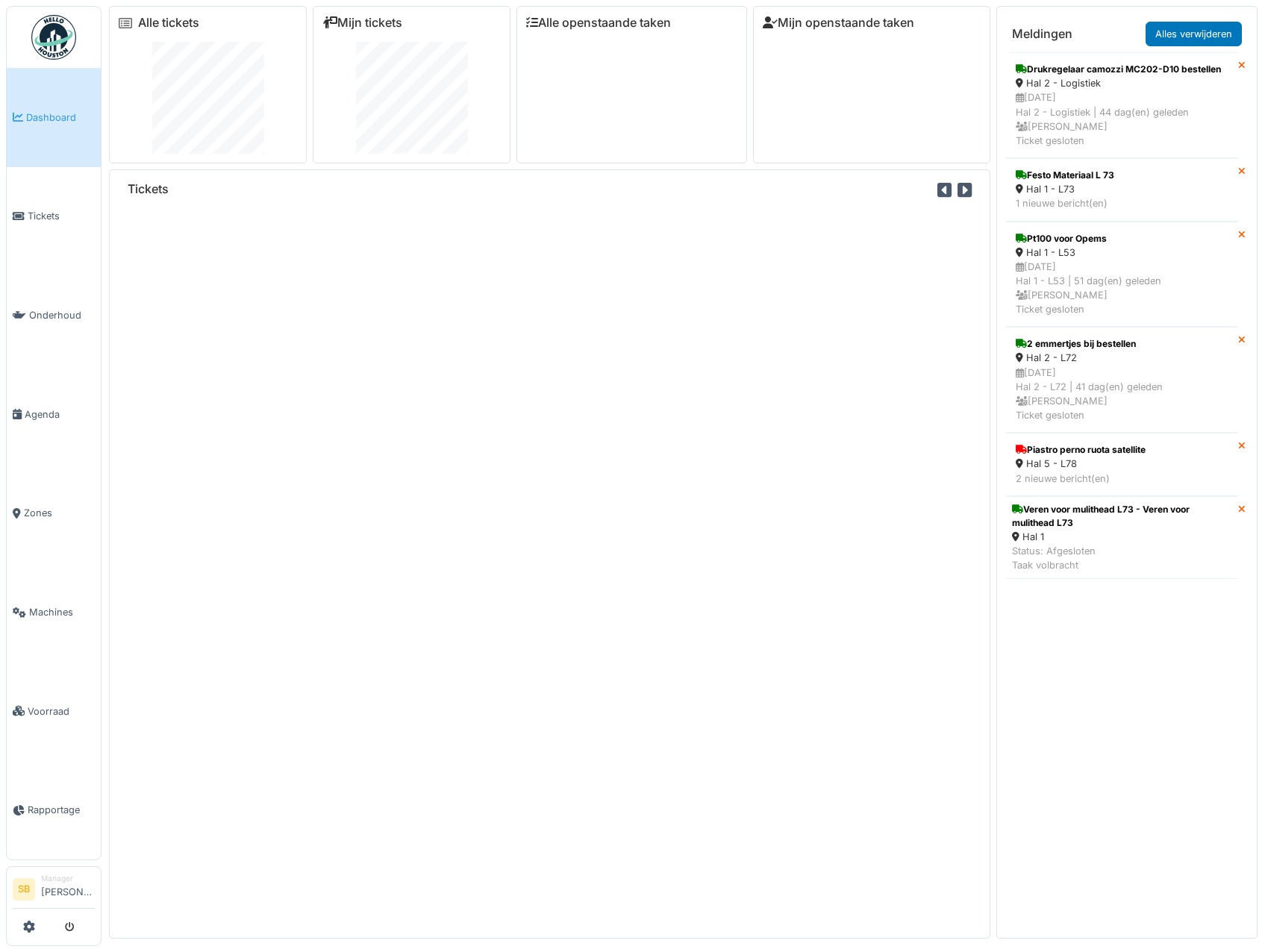
click at [1238, 64] on icon at bounding box center [1242, 66] width 8 height 9
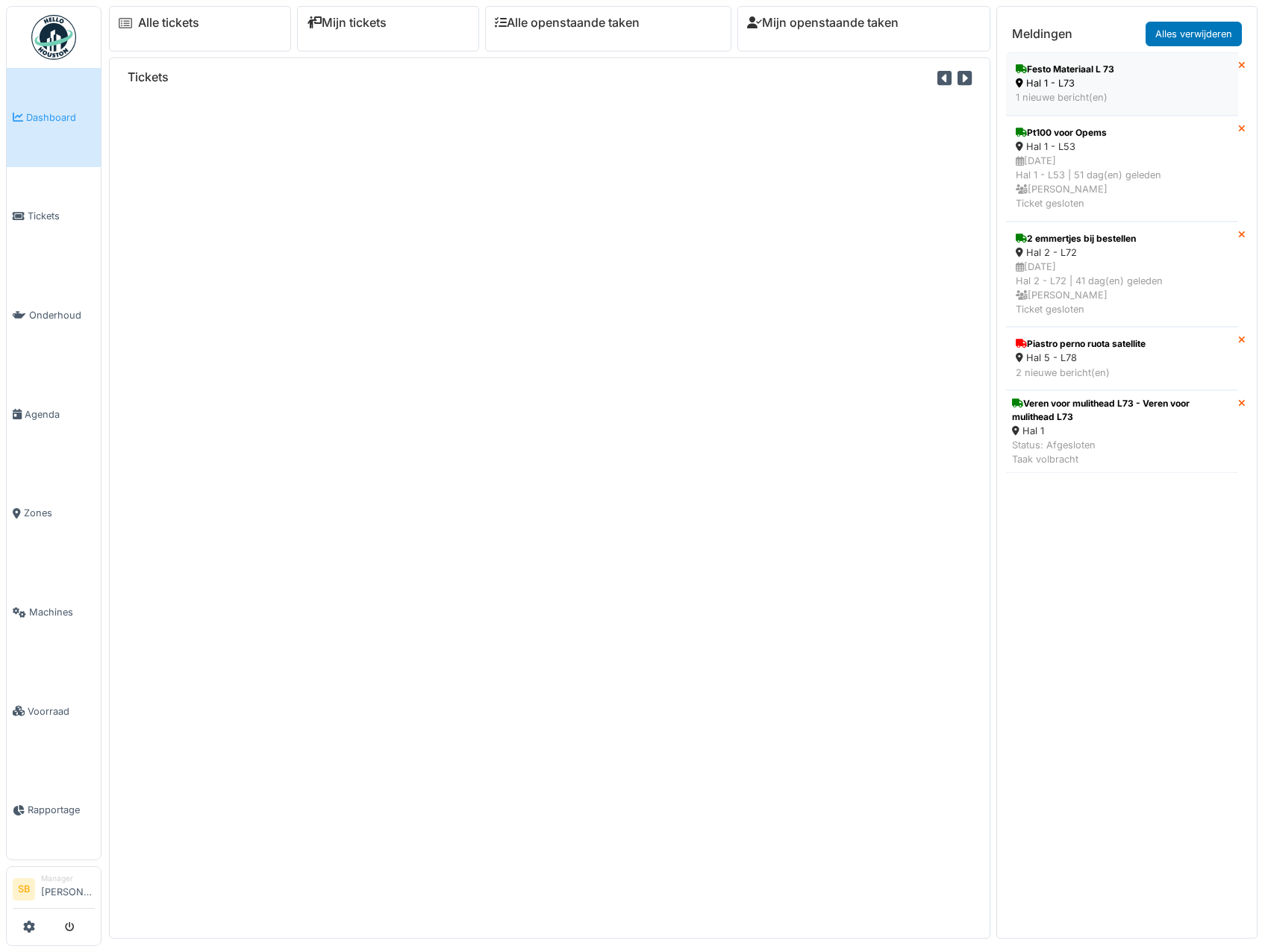
click at [1057, 80] on div "Hal 1 - L73" at bounding box center [1122, 83] width 212 height 14
click at [1238, 67] on icon at bounding box center [1242, 66] width 8 height 9
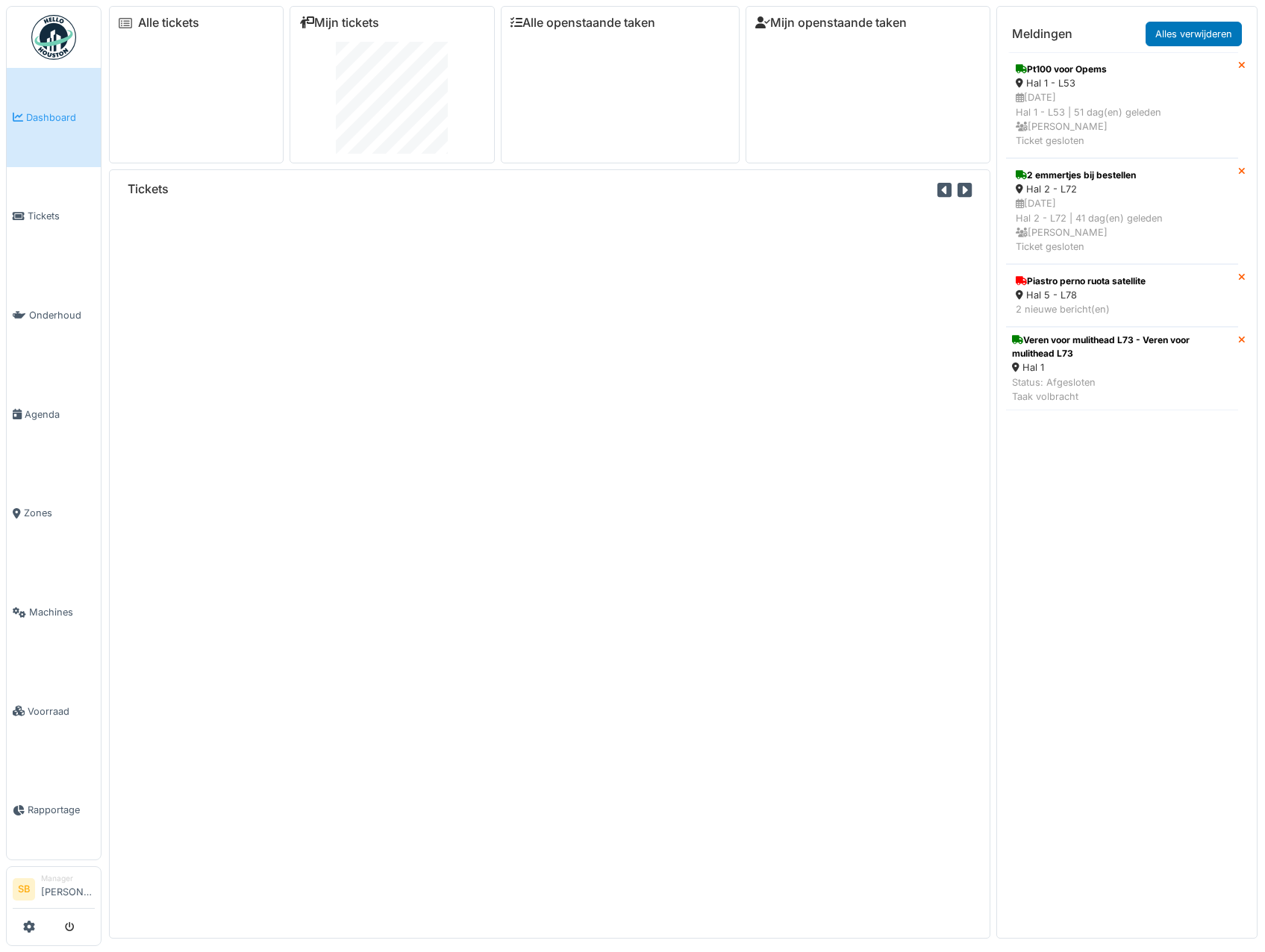
click at [1238, 66] on icon at bounding box center [1242, 66] width 8 height 9
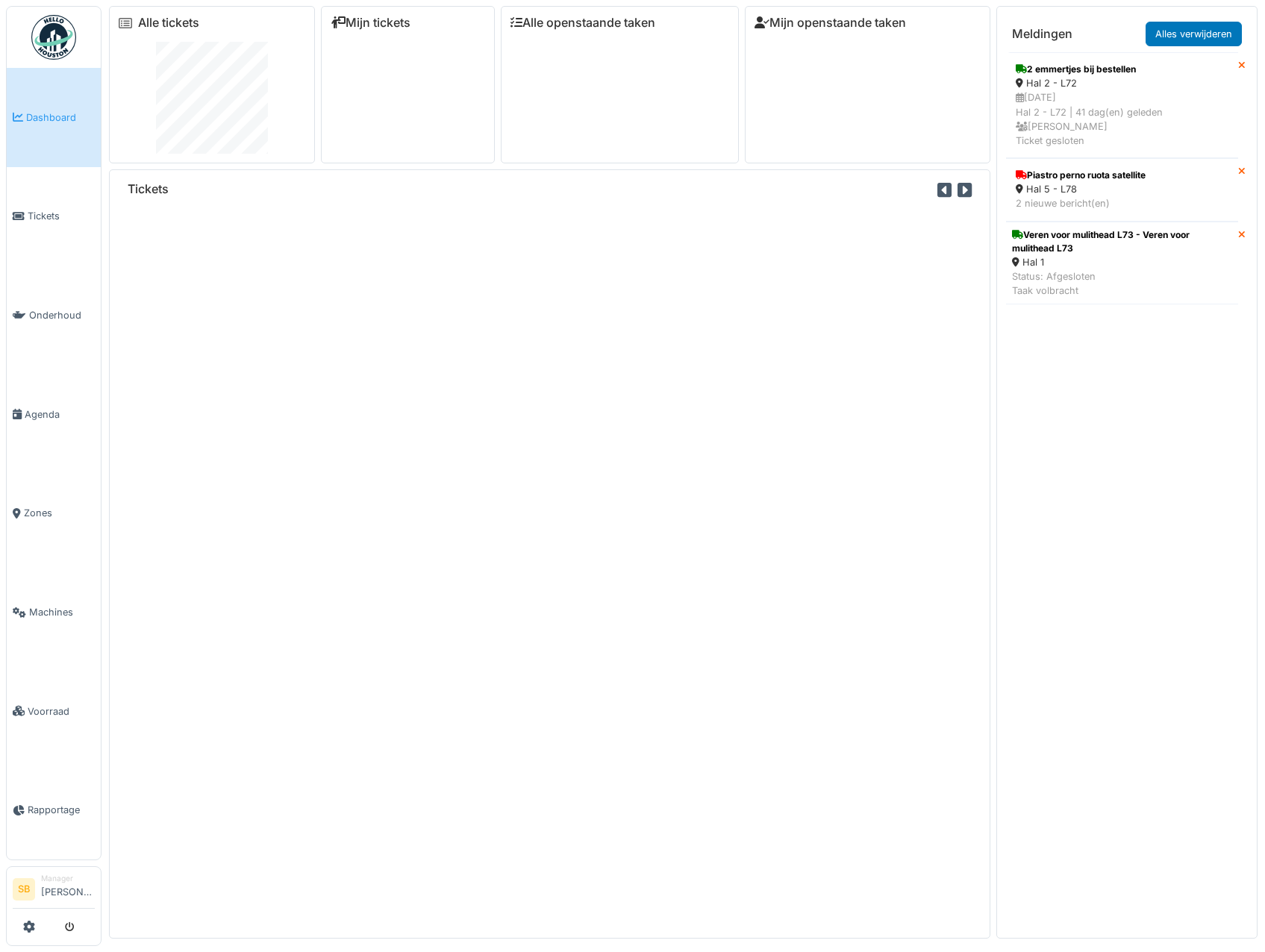
click at [1238, 64] on icon at bounding box center [1242, 66] width 8 height 9
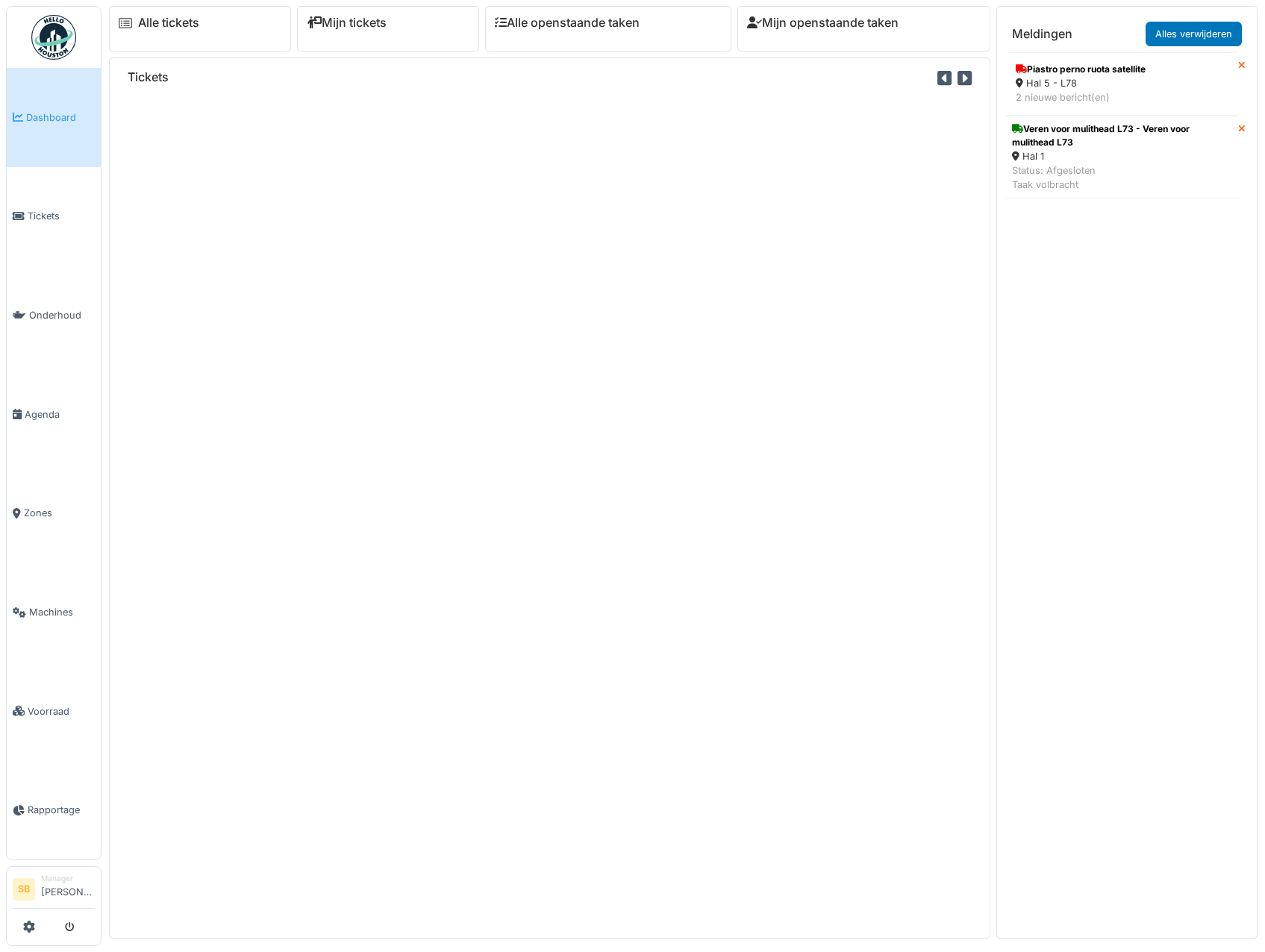
click at [1238, 64] on icon at bounding box center [1242, 66] width 8 height 9
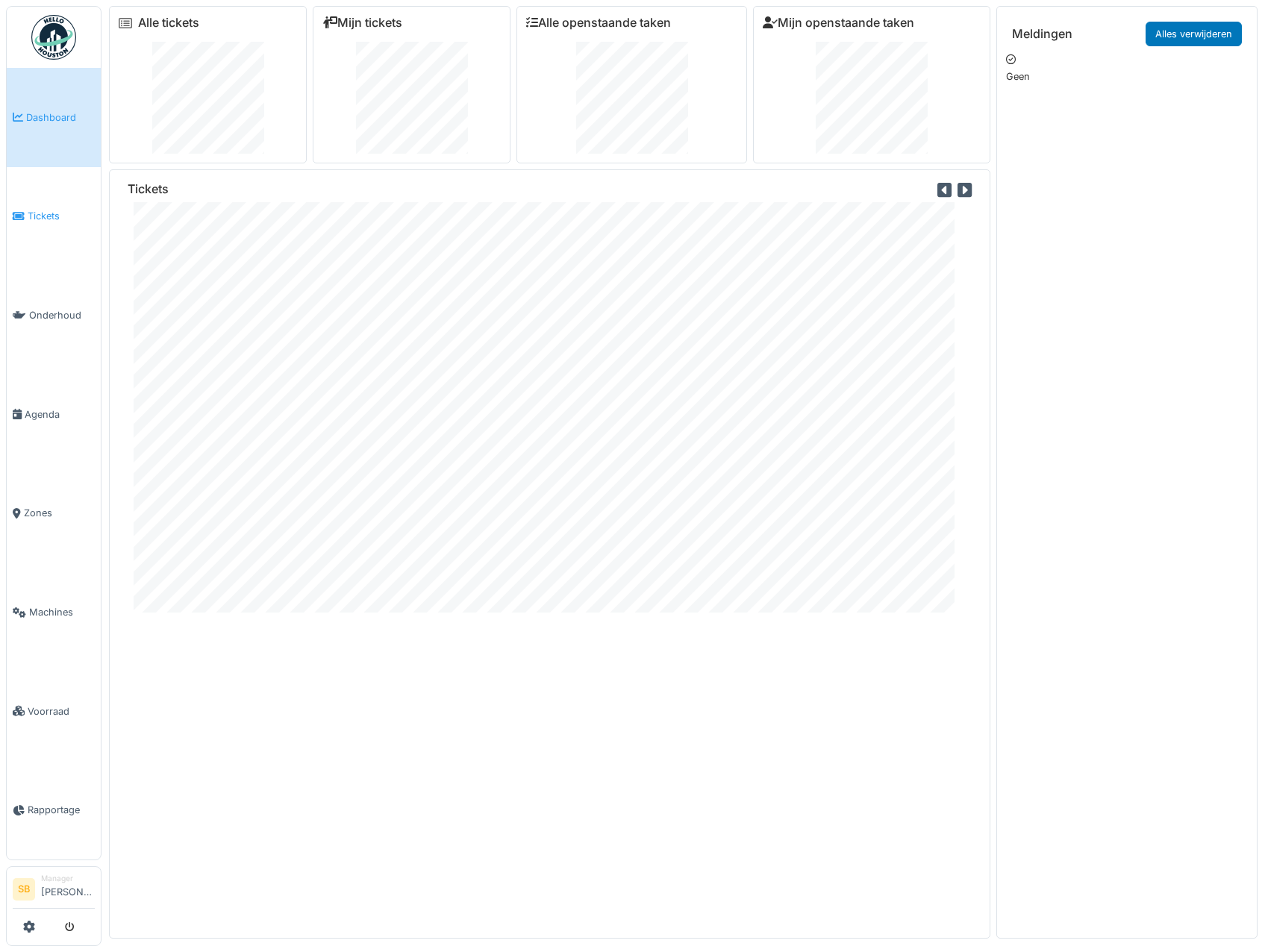
click at [52, 216] on span "Tickets" at bounding box center [61, 216] width 67 height 14
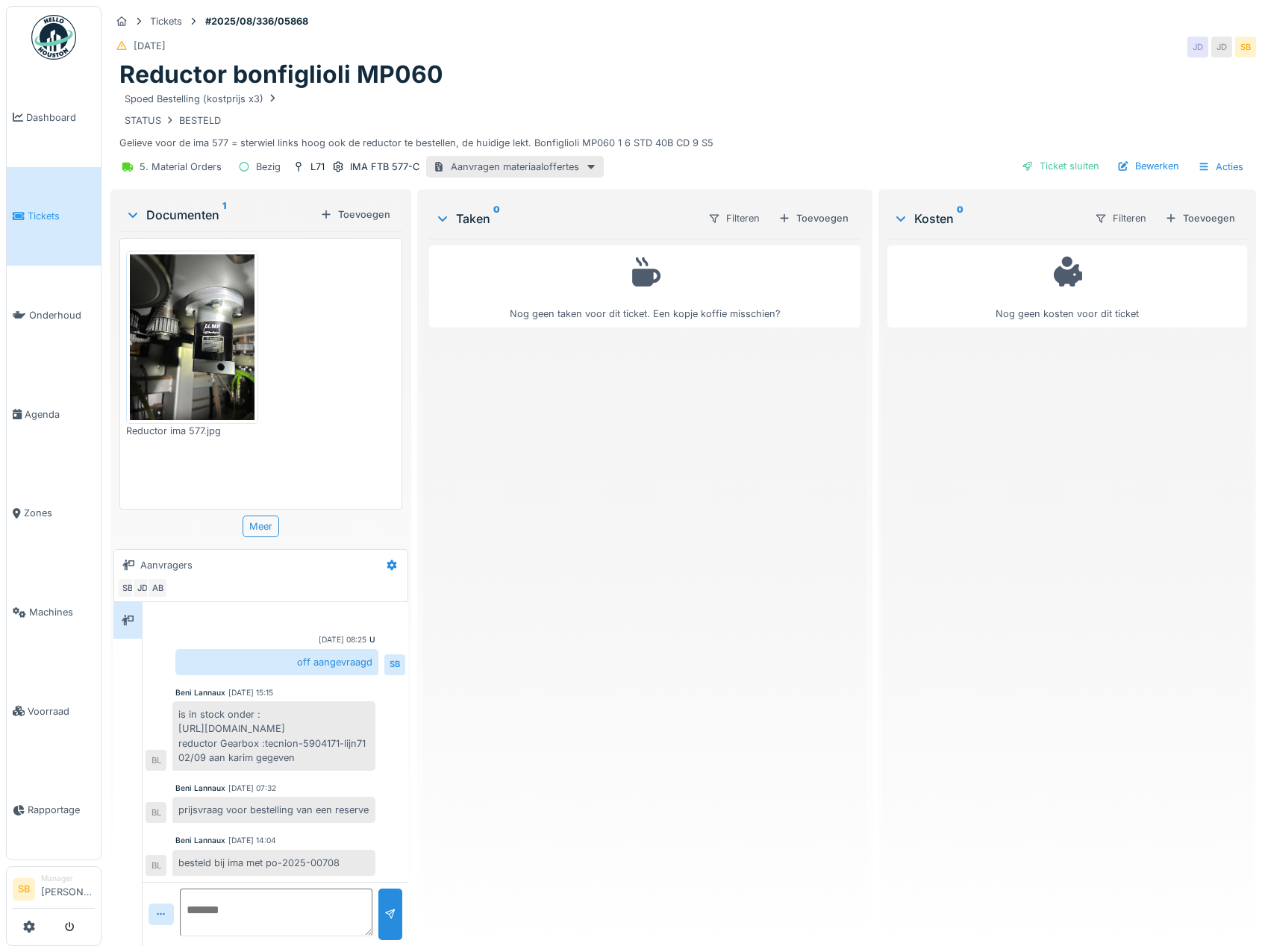
scroll to position [11, 0]
click at [1068, 156] on div "Ticket sluiten" at bounding box center [1060, 166] width 90 height 20
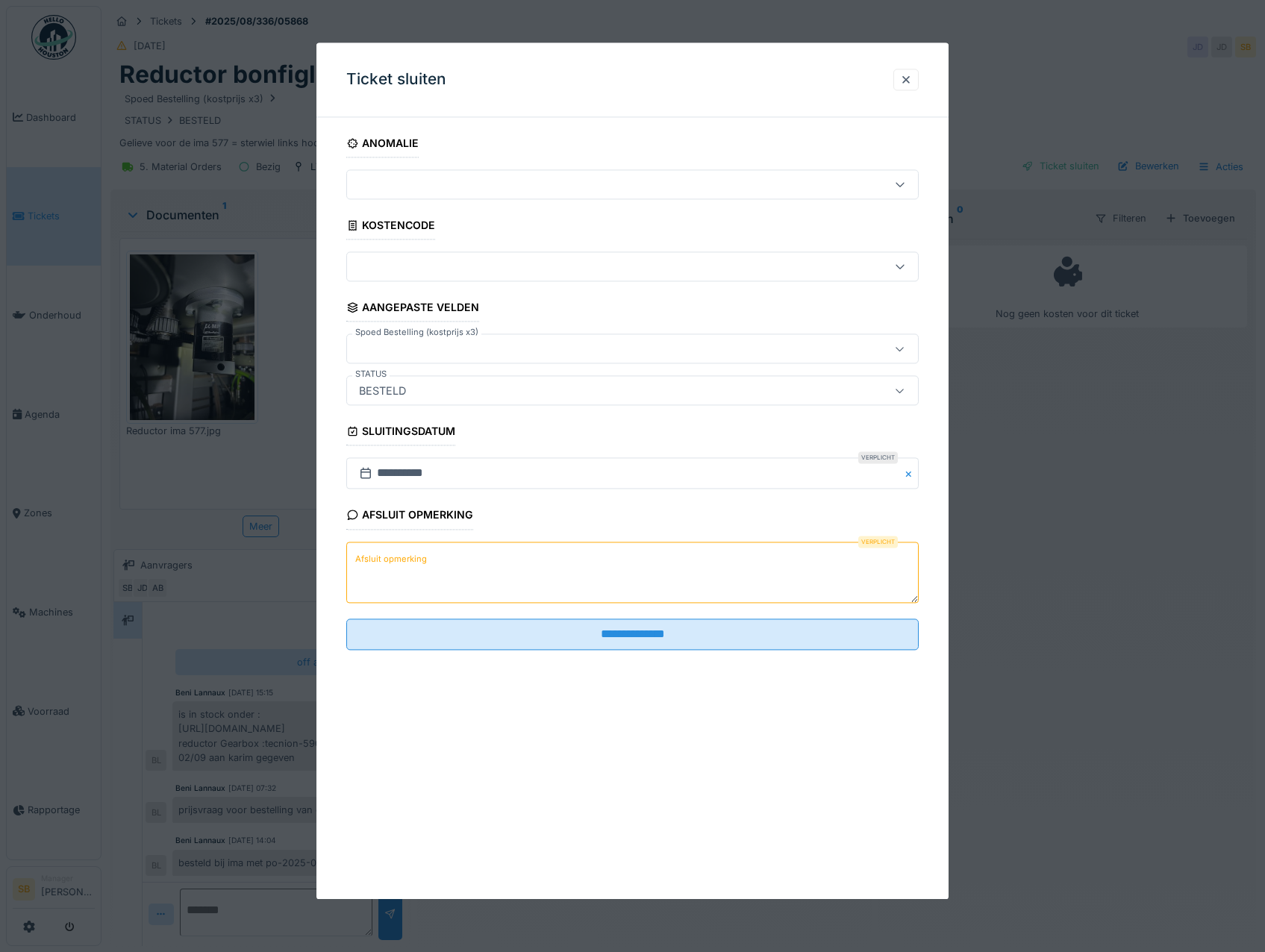
click at [914, 394] on div at bounding box center [900, 391] width 36 height 28
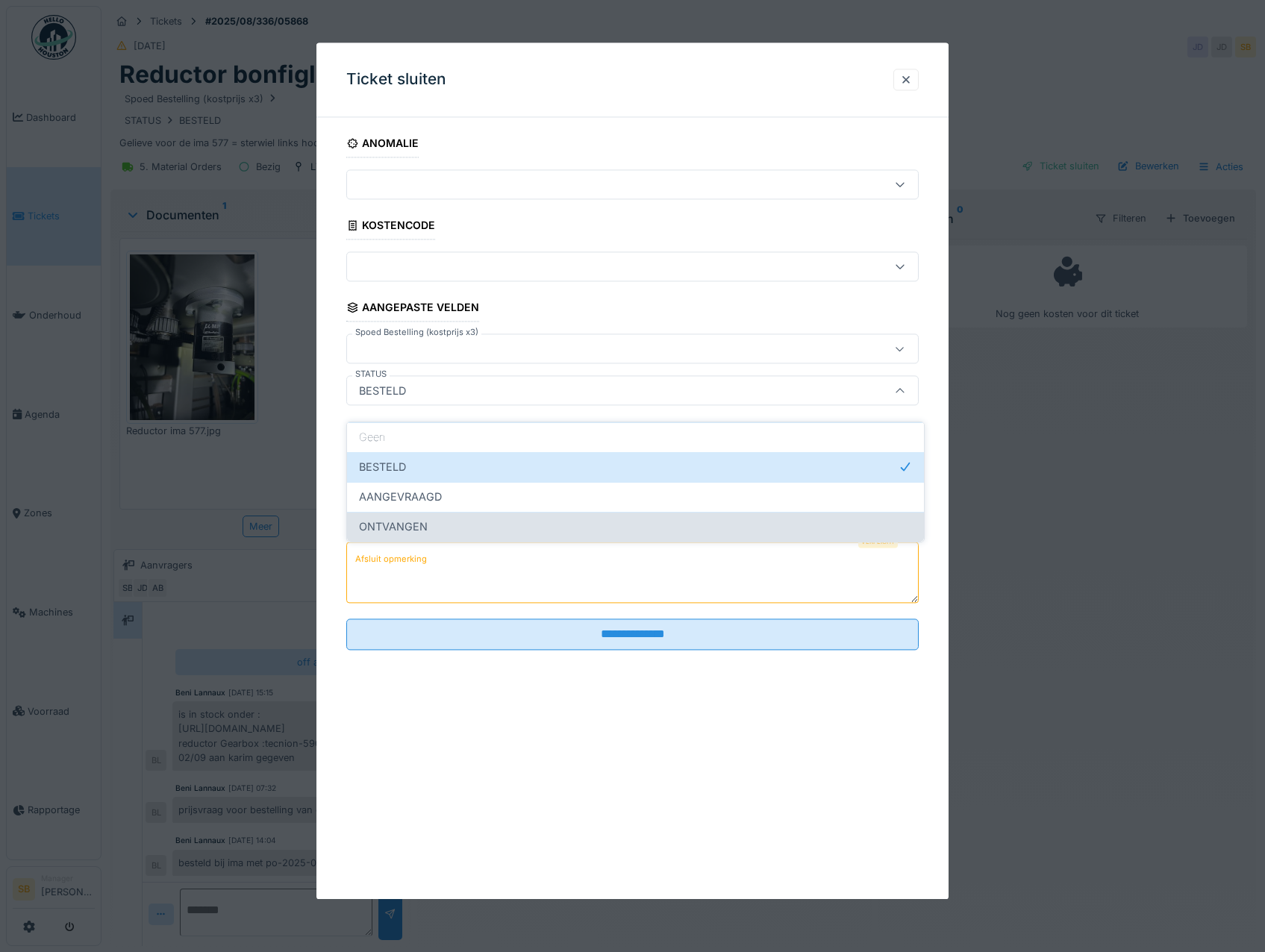
click at [519, 519] on div "ONTVANGEN" at bounding box center [635, 526] width 553 height 16
type input "*********"
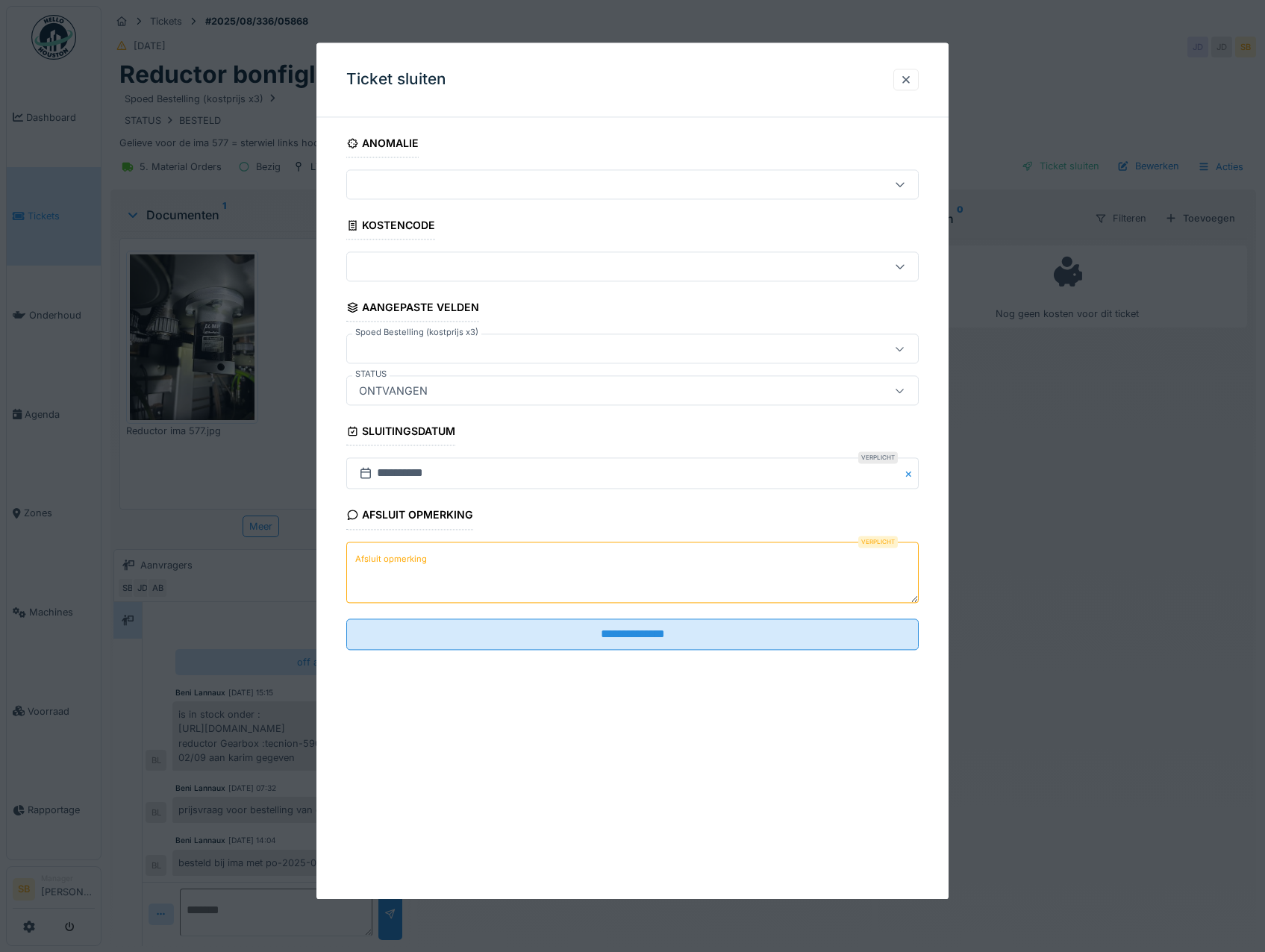
click at [504, 587] on textarea "Afsluit opmerking" at bounding box center [632, 572] width 573 height 61
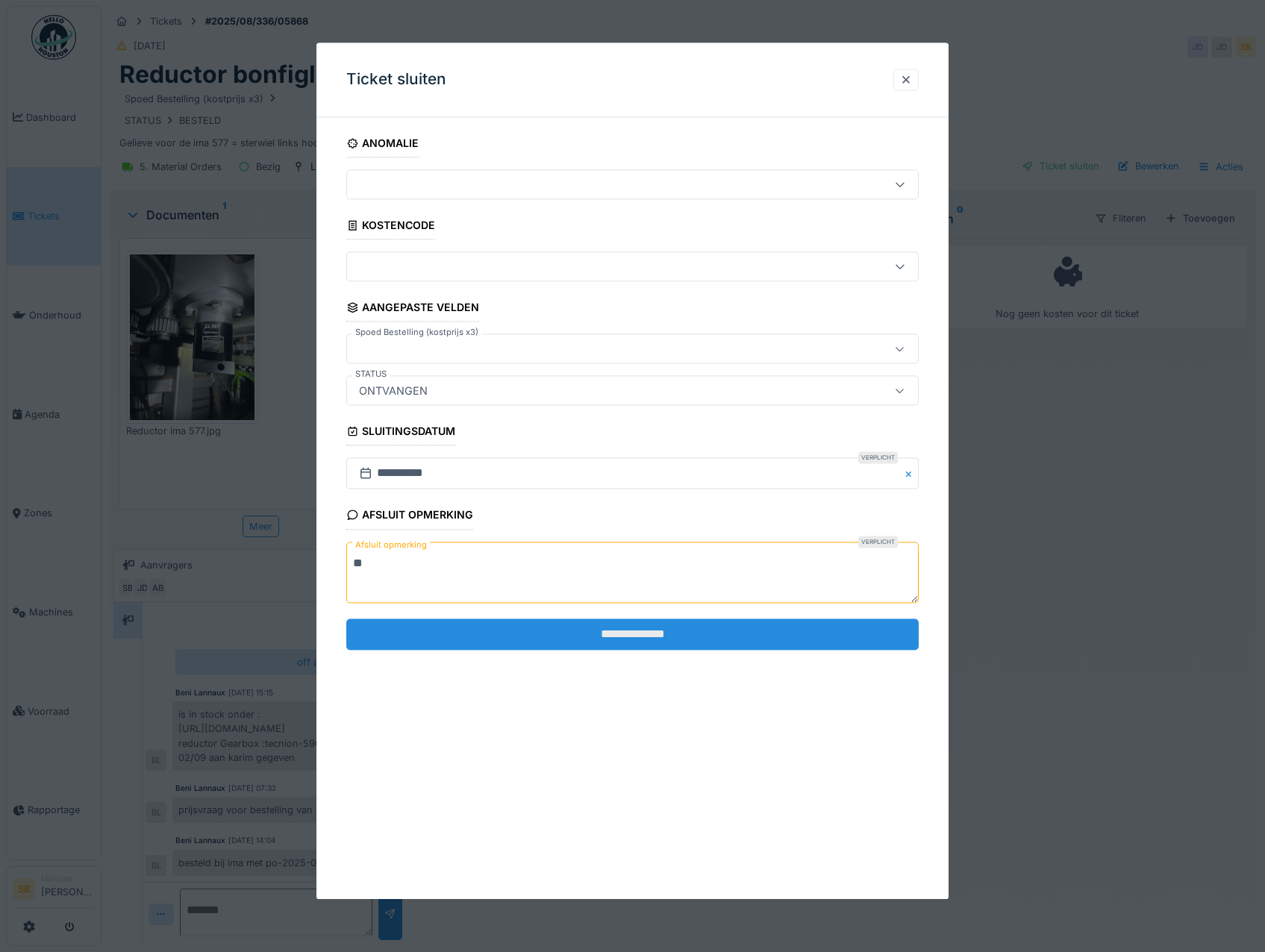
type textarea "**"
click at [624, 638] on input "**********" at bounding box center [632, 634] width 573 height 31
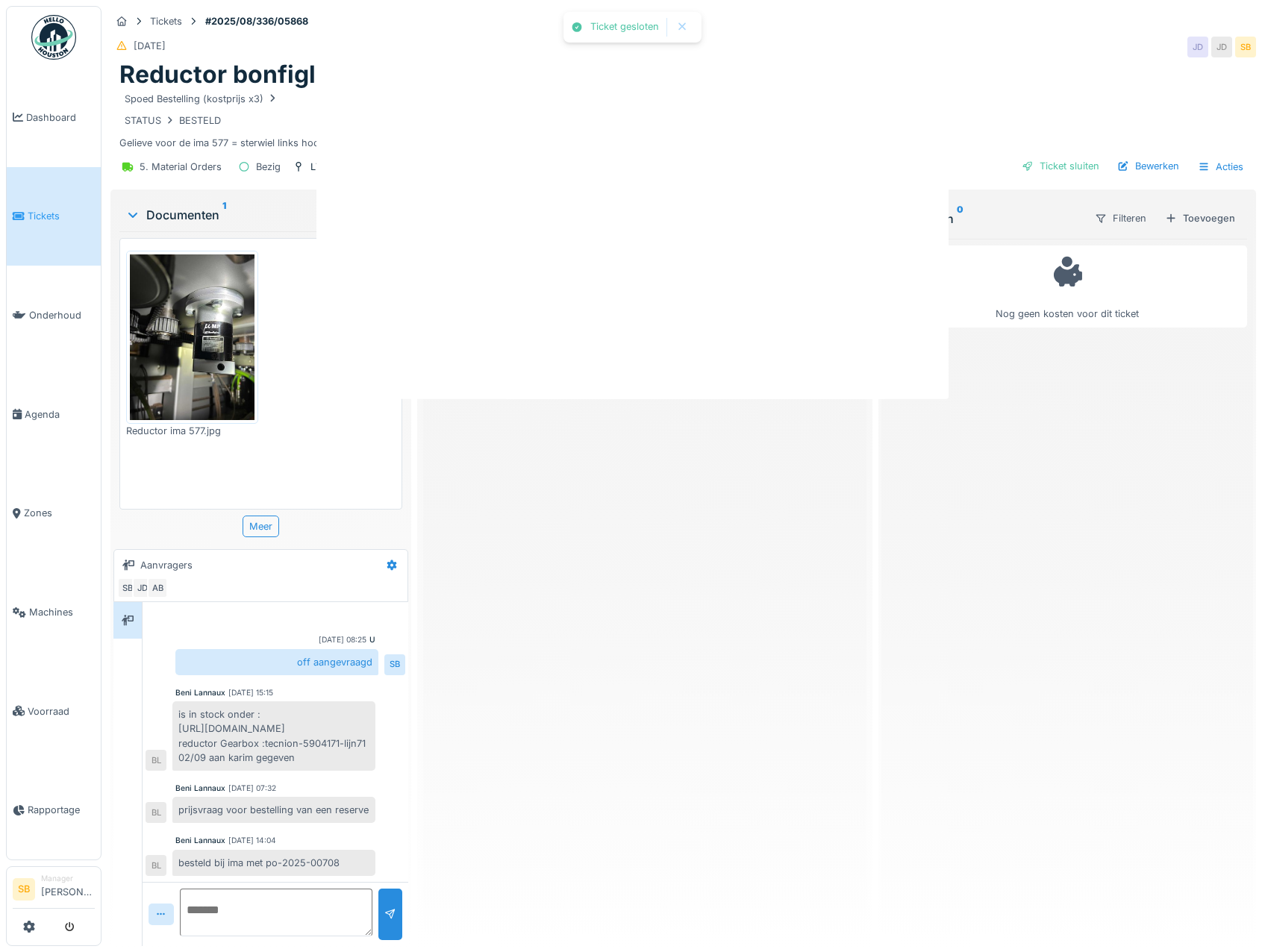
scroll to position [80, 0]
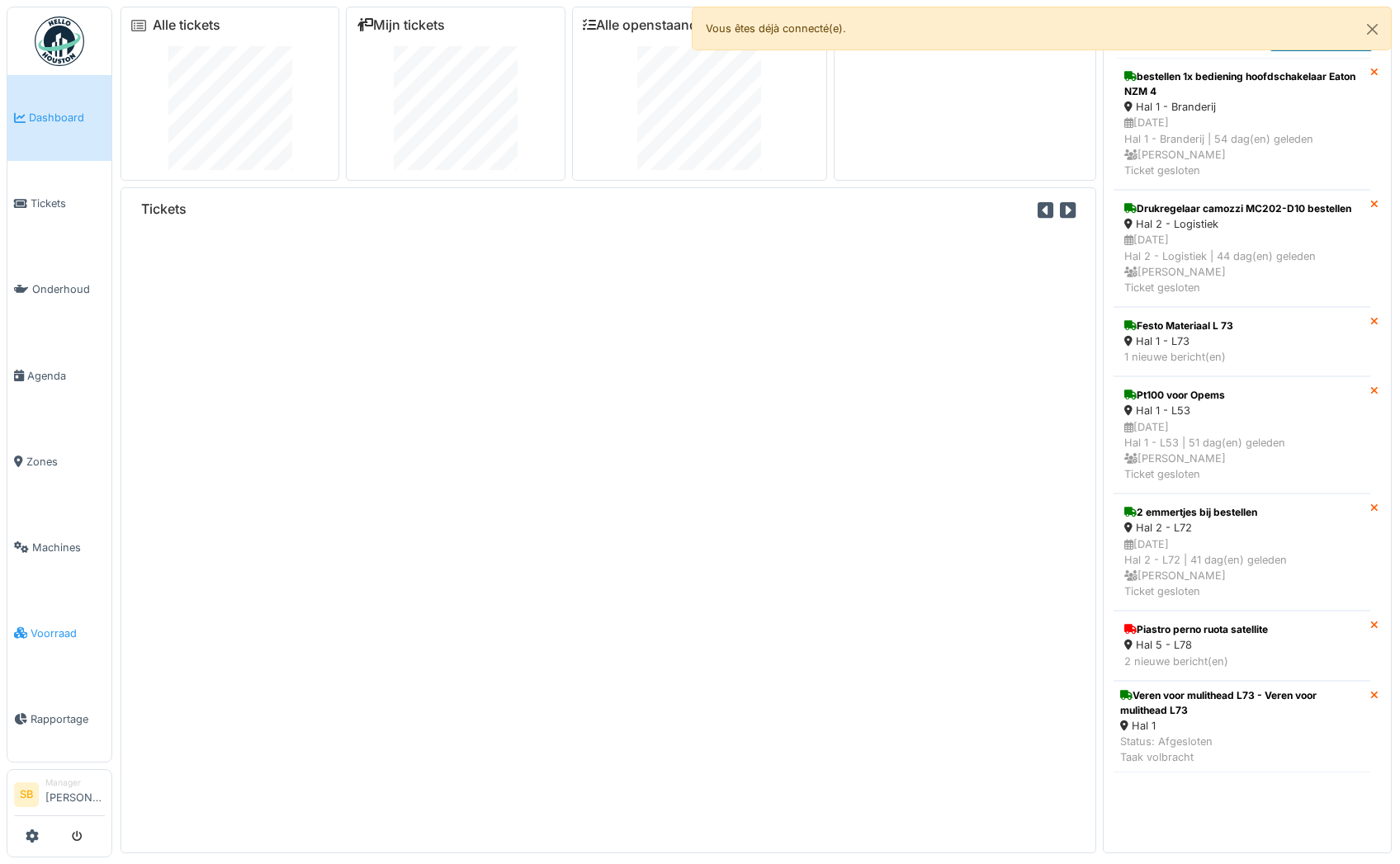
click at [43, 626] on span "Voorraad" at bounding box center [68, 634] width 74 height 15
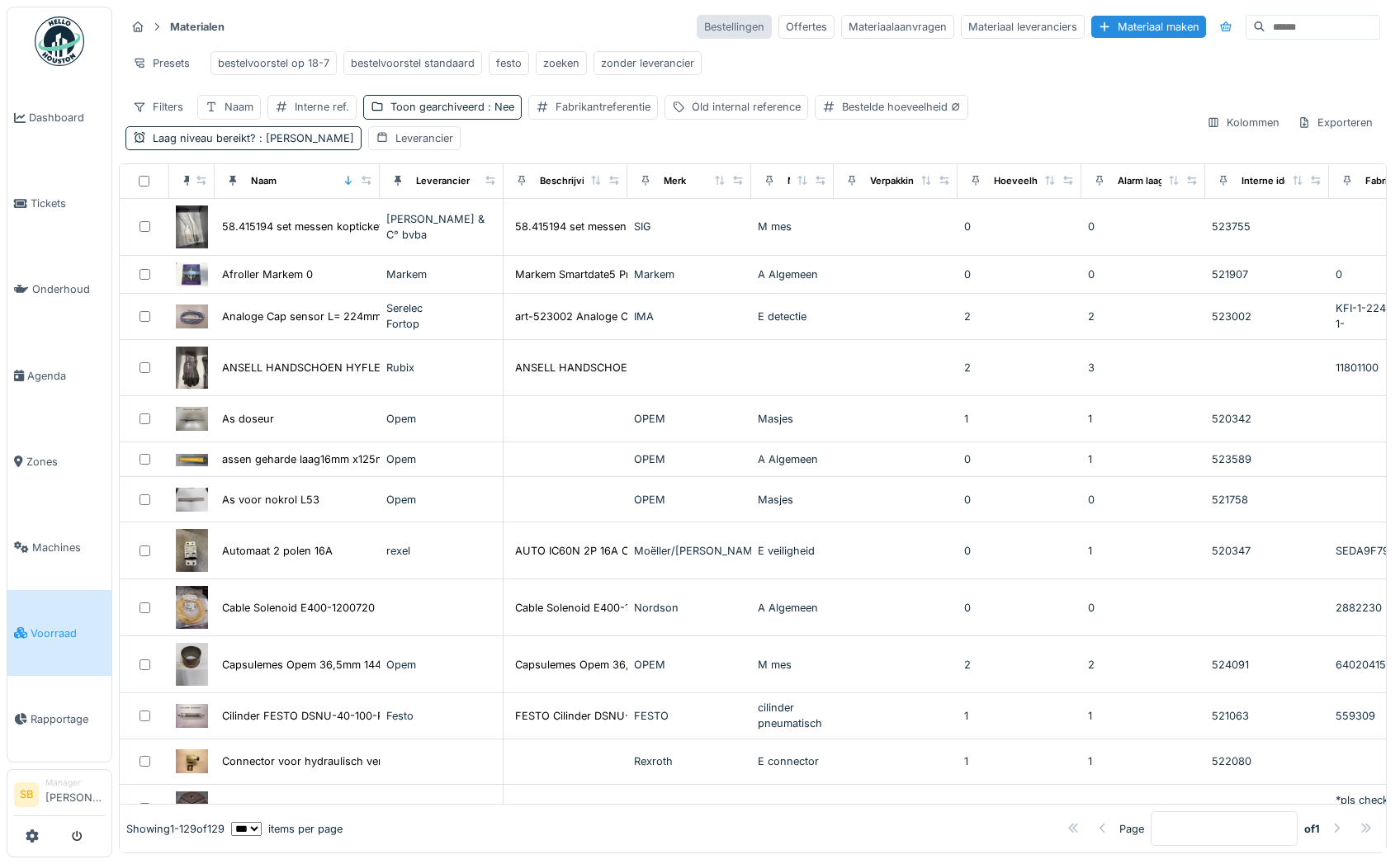
click at [697, 32] on div "Bestellingen" at bounding box center [734, 27] width 75 height 24
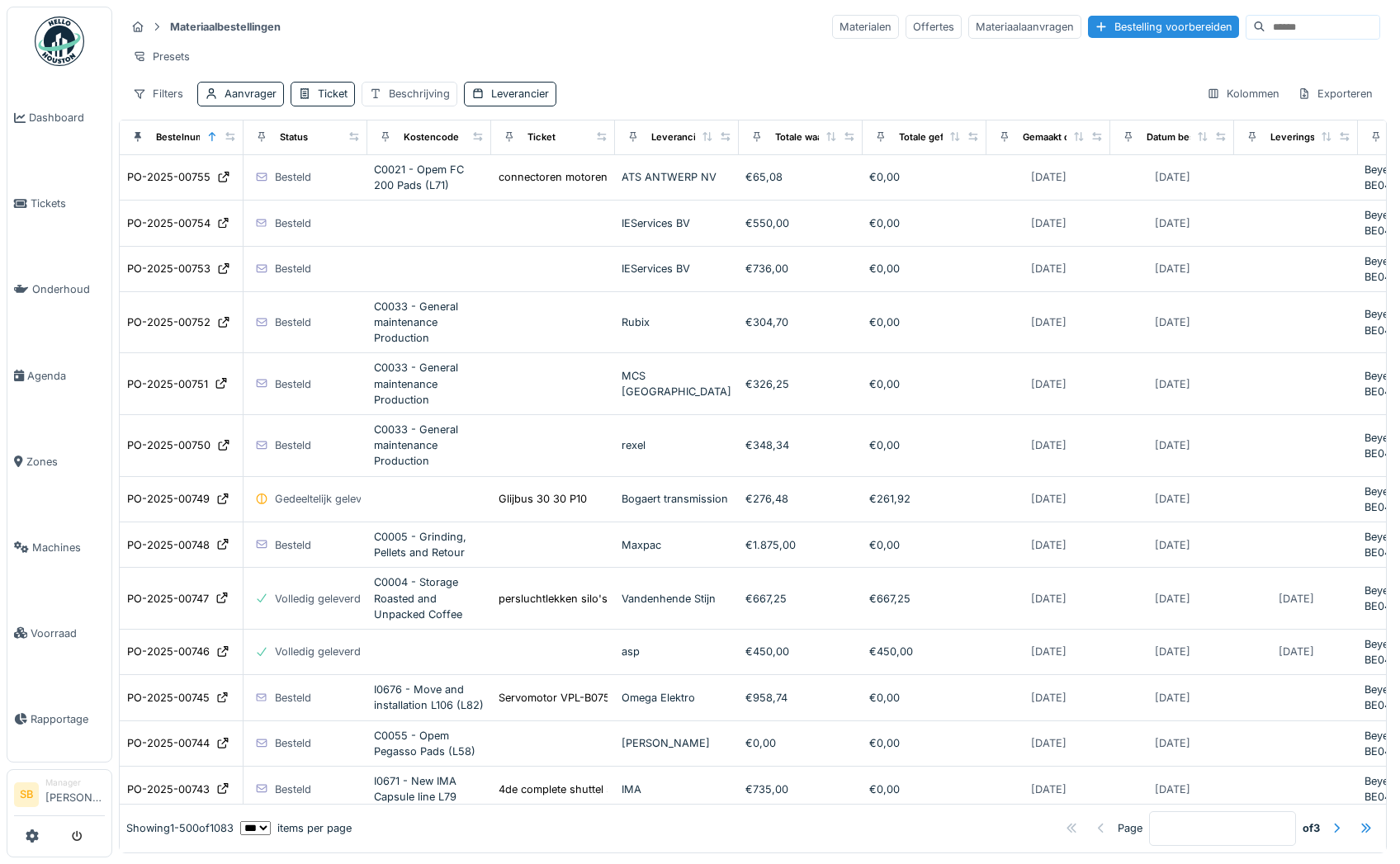
click at [1265, 25] on input at bounding box center [1322, 27] width 114 height 23
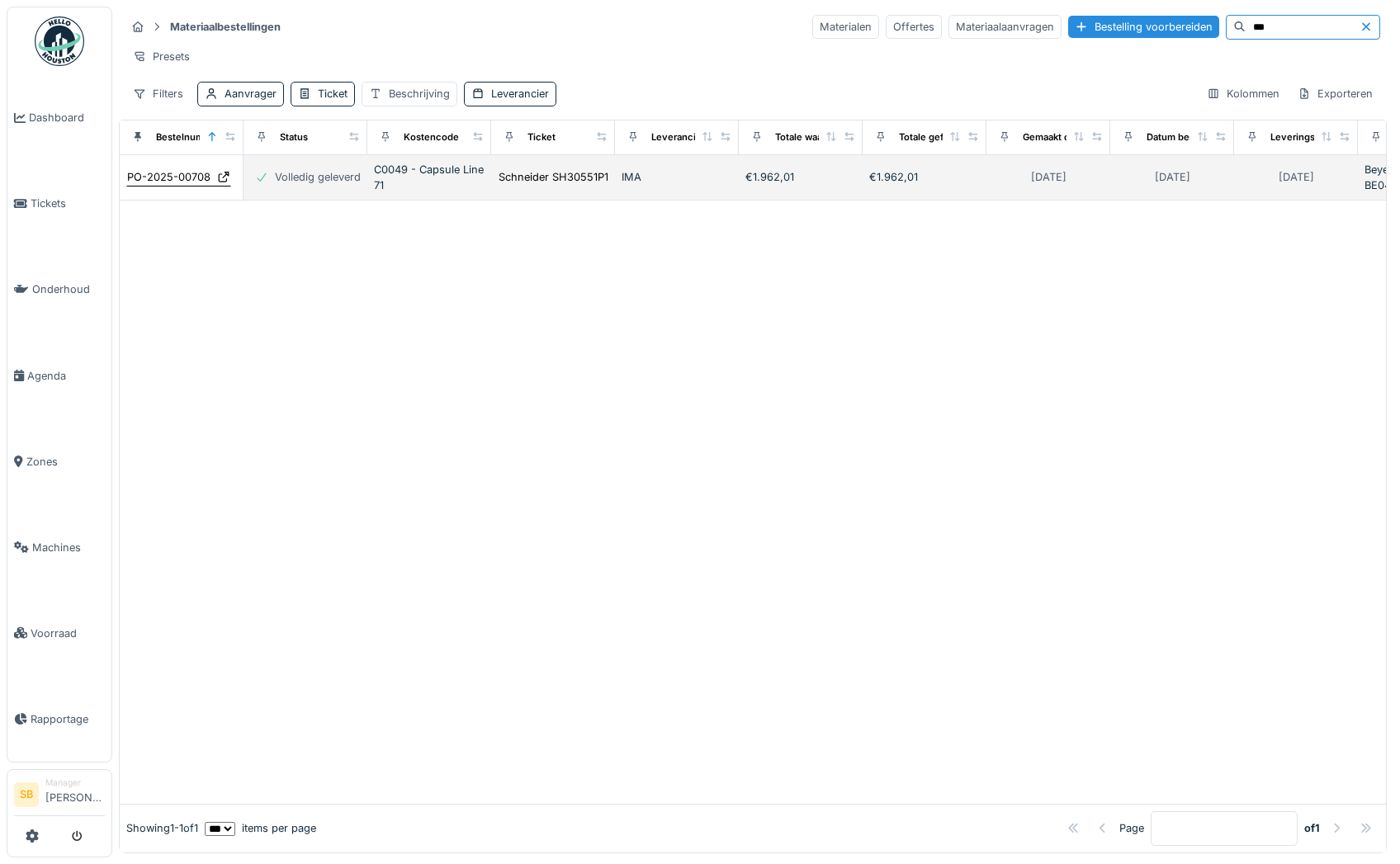
type input "***"
click at [196, 185] on div "PO-2025-00708" at bounding box center [168, 177] width 83 height 15
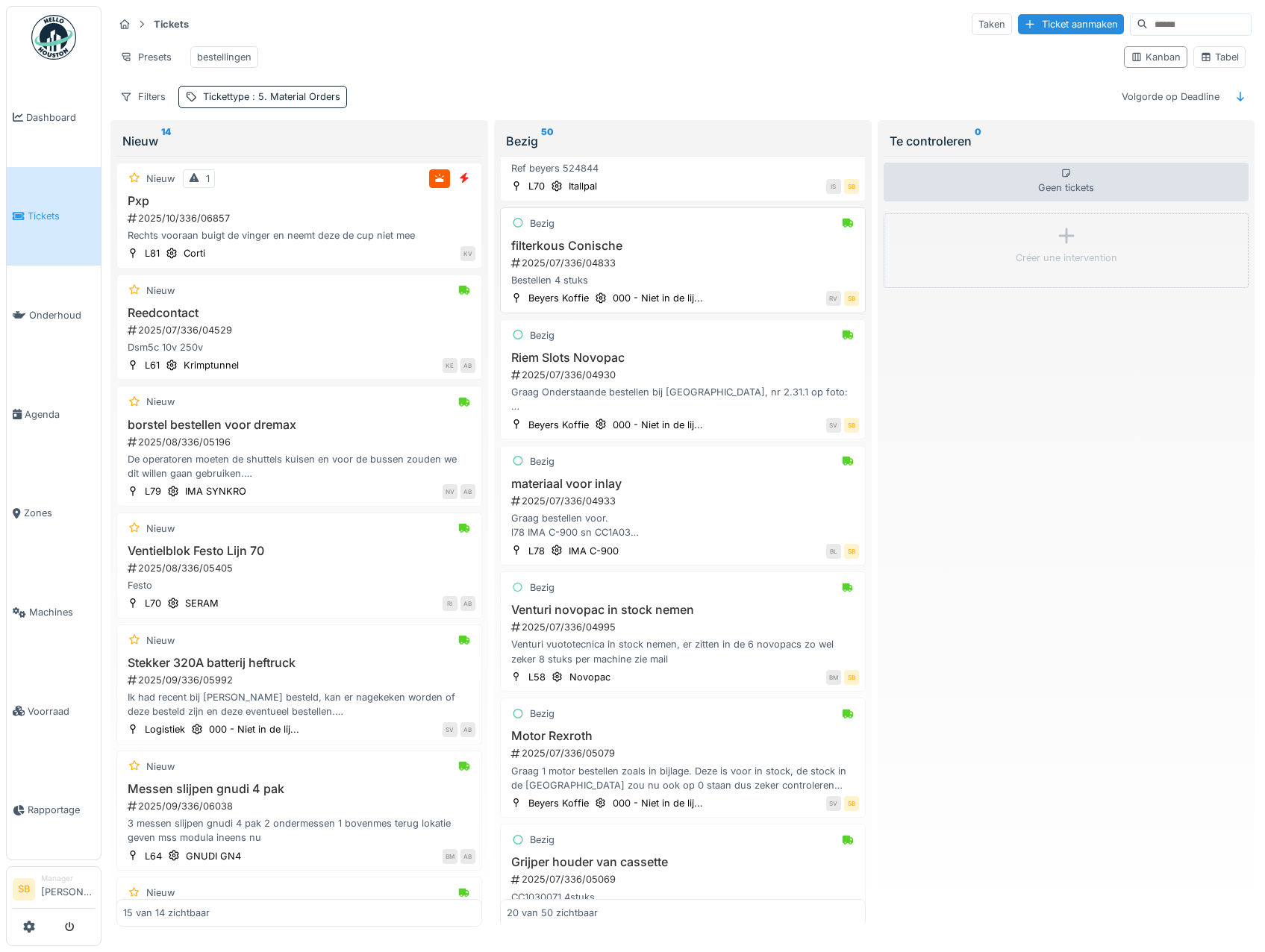
scroll to position [1567, 0]
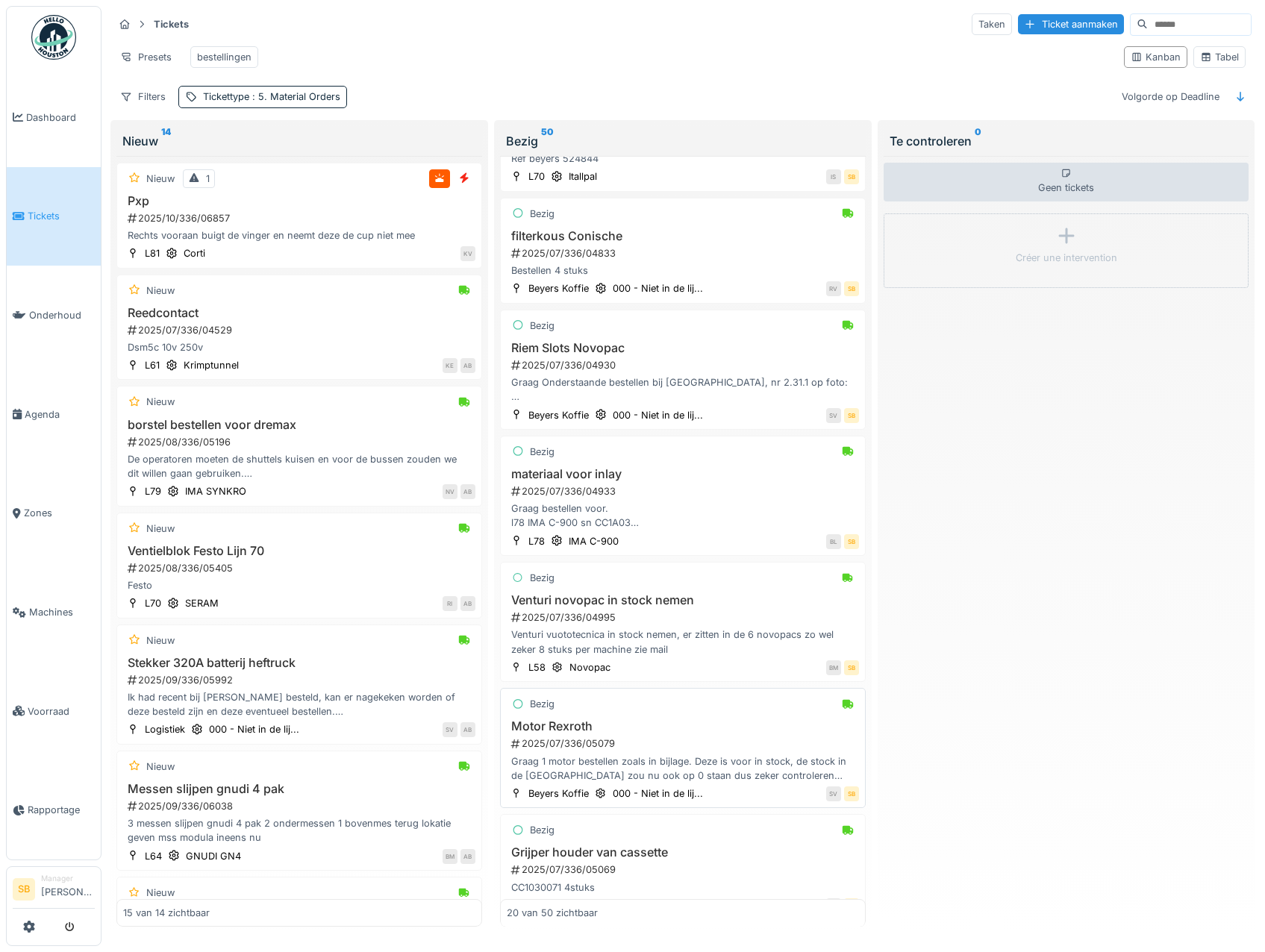
click at [546, 734] on h3 "Motor Rexroth" at bounding box center [683, 727] width 352 height 14
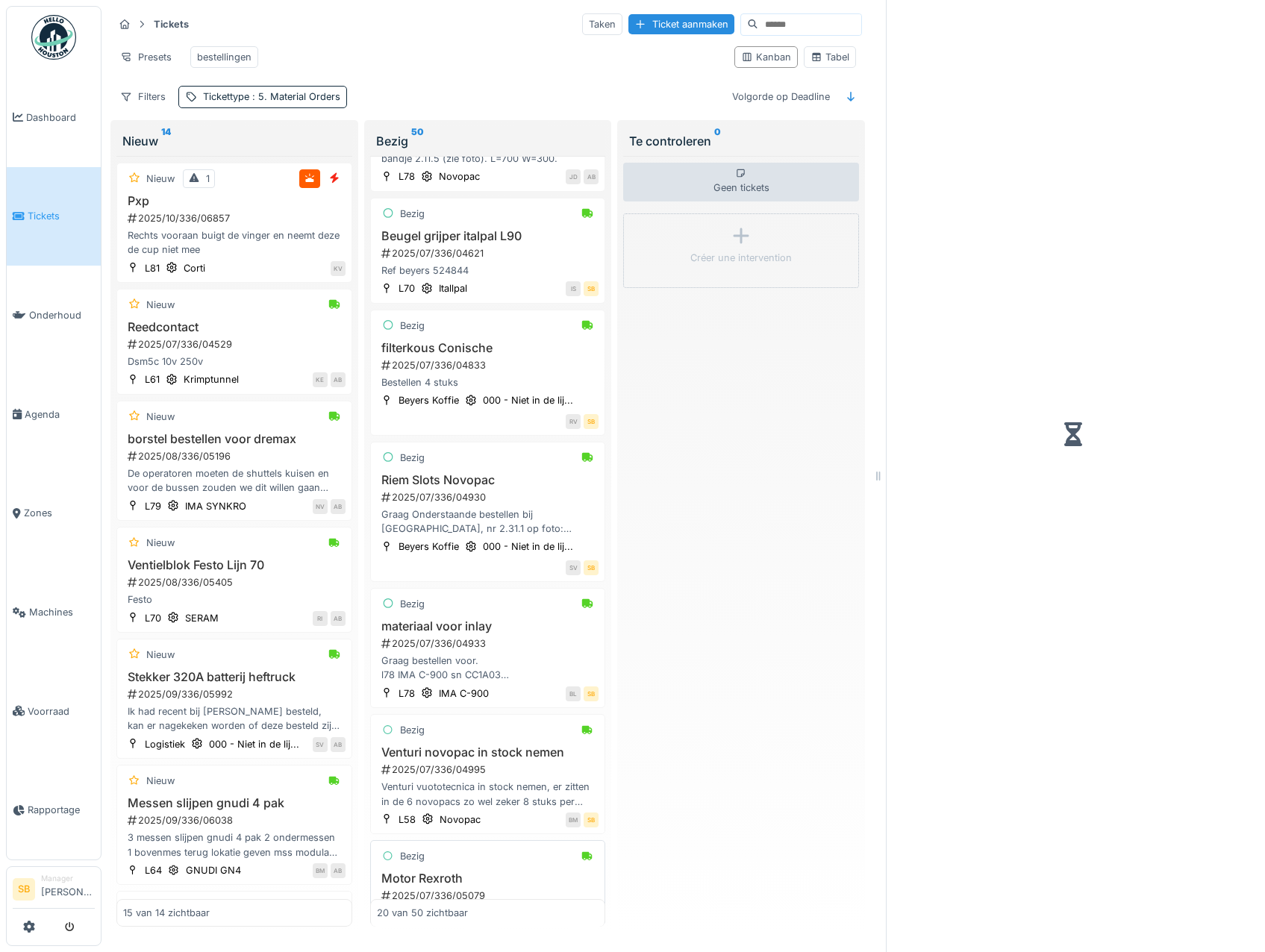
scroll to position [1714, 0]
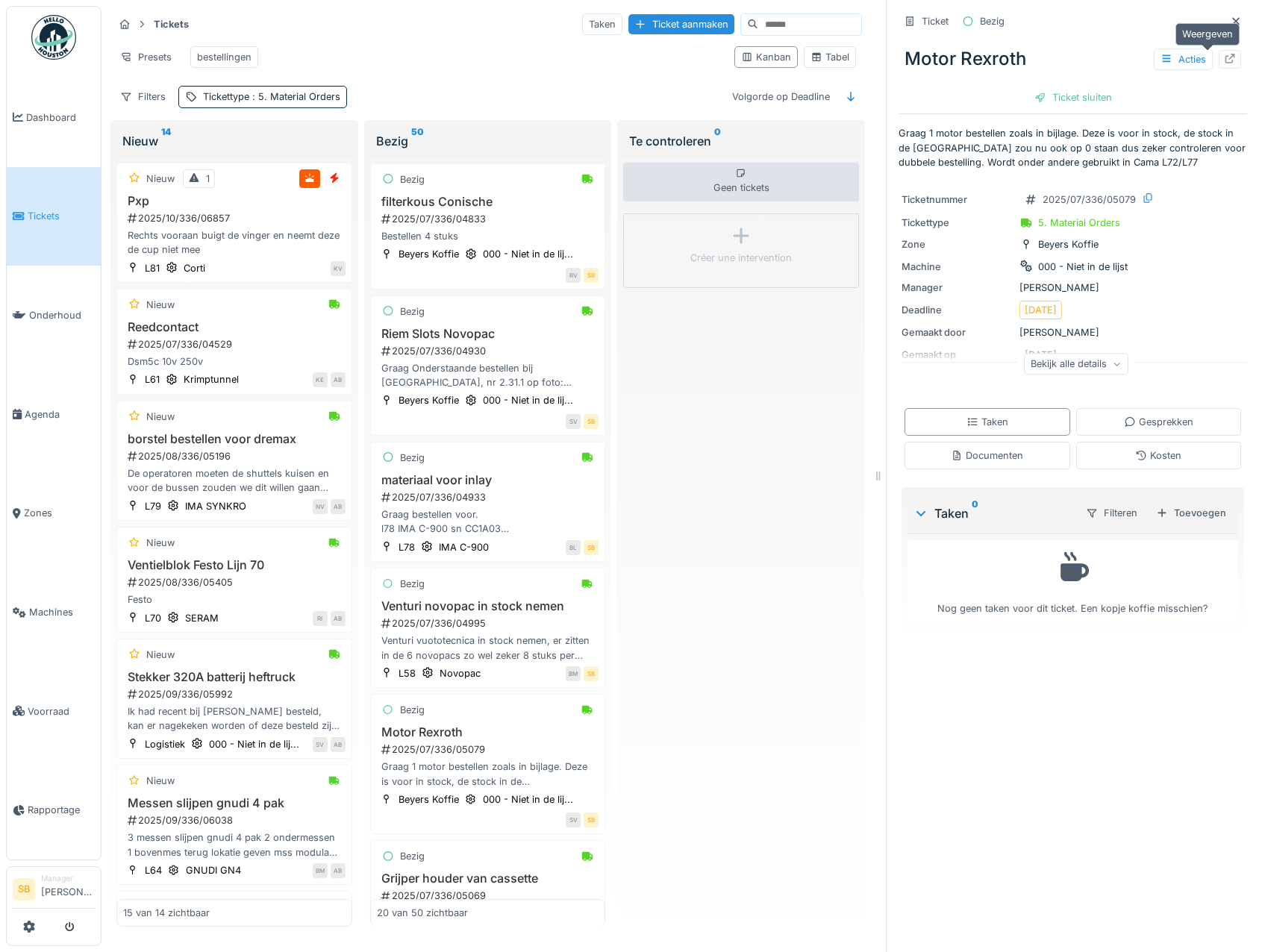
click at [1224, 56] on icon at bounding box center [1230, 58] width 12 height 9
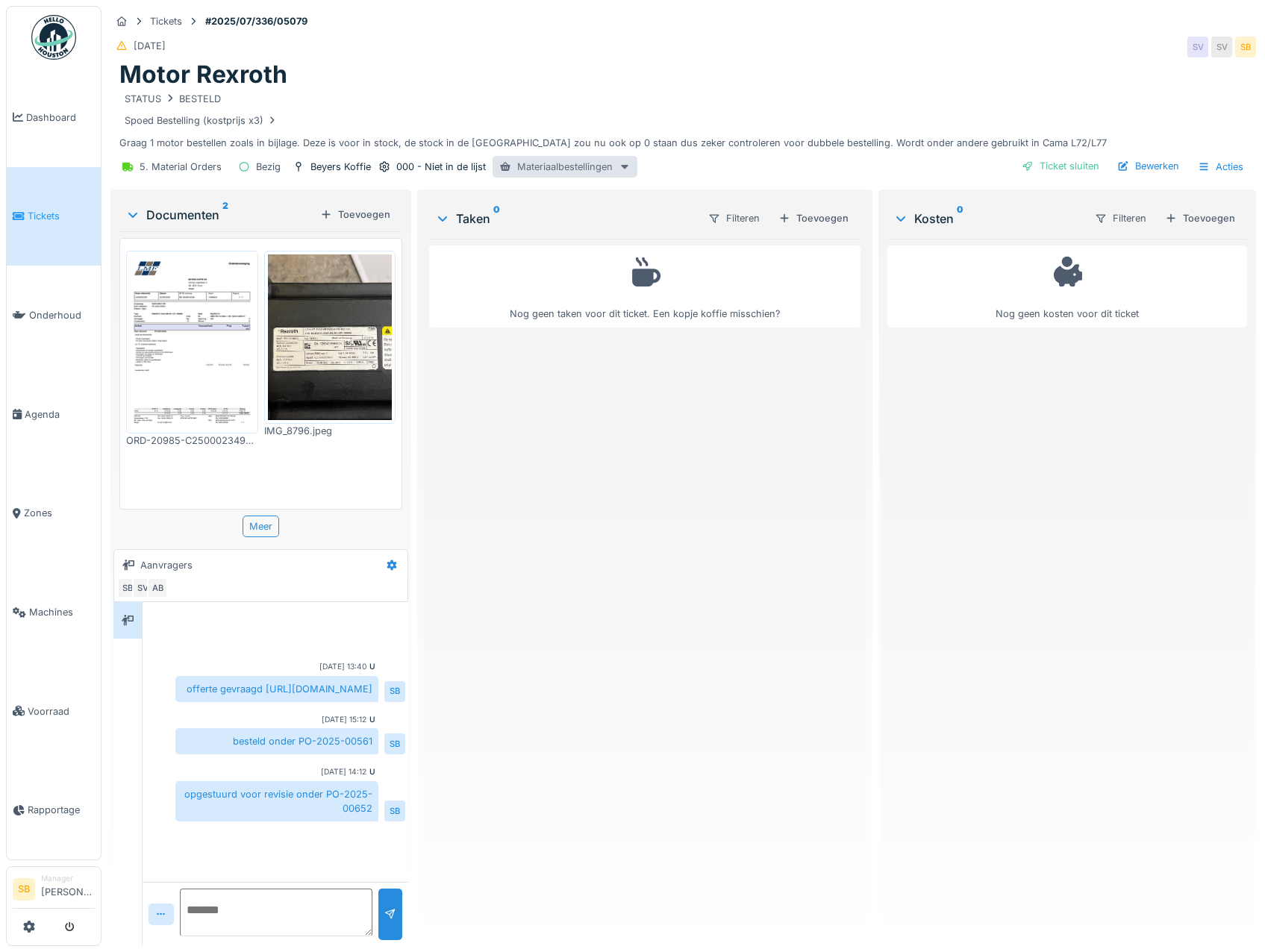
click at [569, 163] on div "Materiaalbestellingen" at bounding box center [565, 167] width 145 height 22
click at [575, 196] on div "PO-2025-00652 - Besteld" at bounding box center [571, 200] width 154 height 22
